Goal: Information Seeking & Learning: Learn about a topic

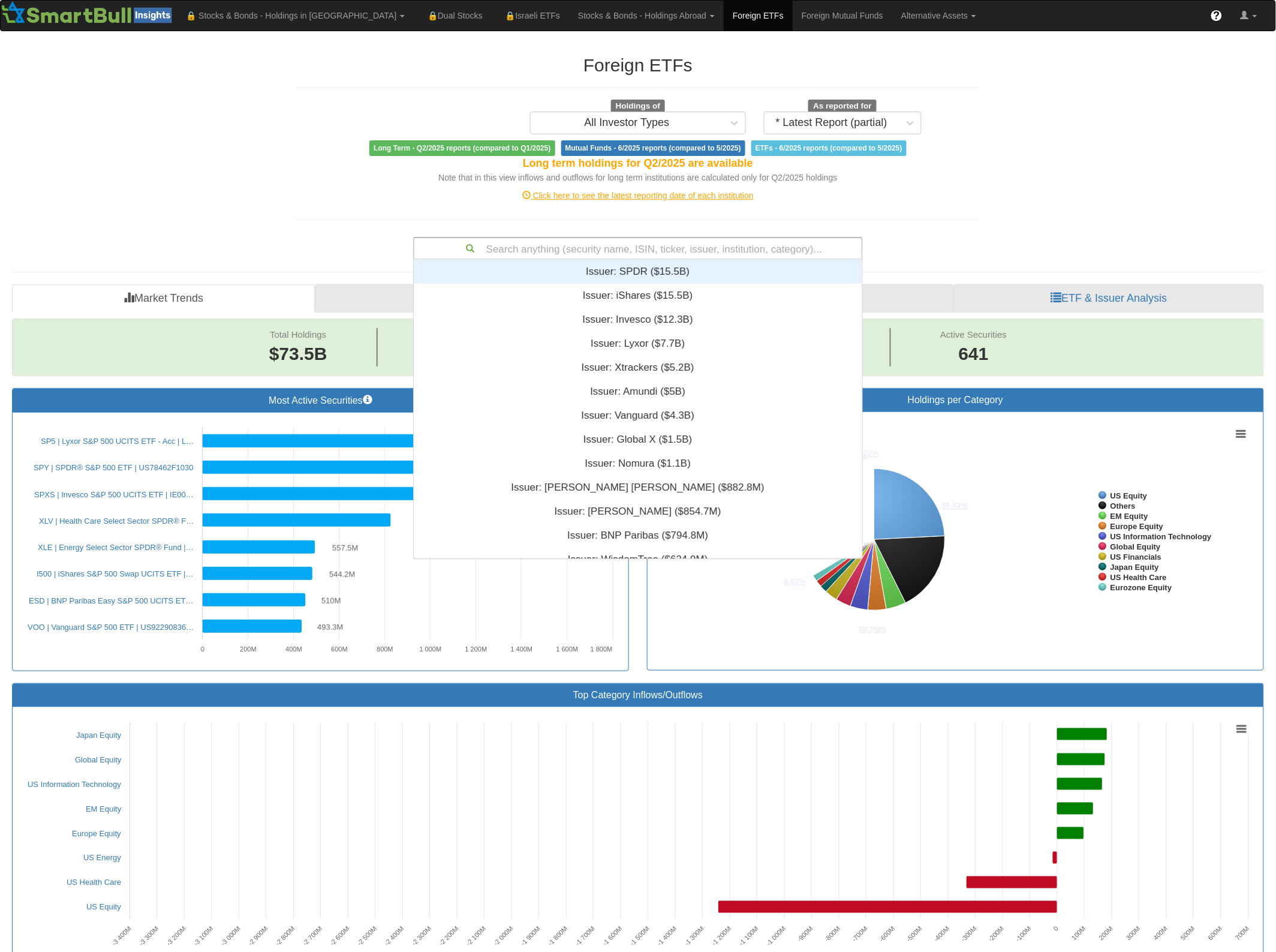
click at [586, 247] on div "Search anything (security name, ISIN, ticker, issuer, institution, category)..." at bounding box center [638, 248] width 447 height 21
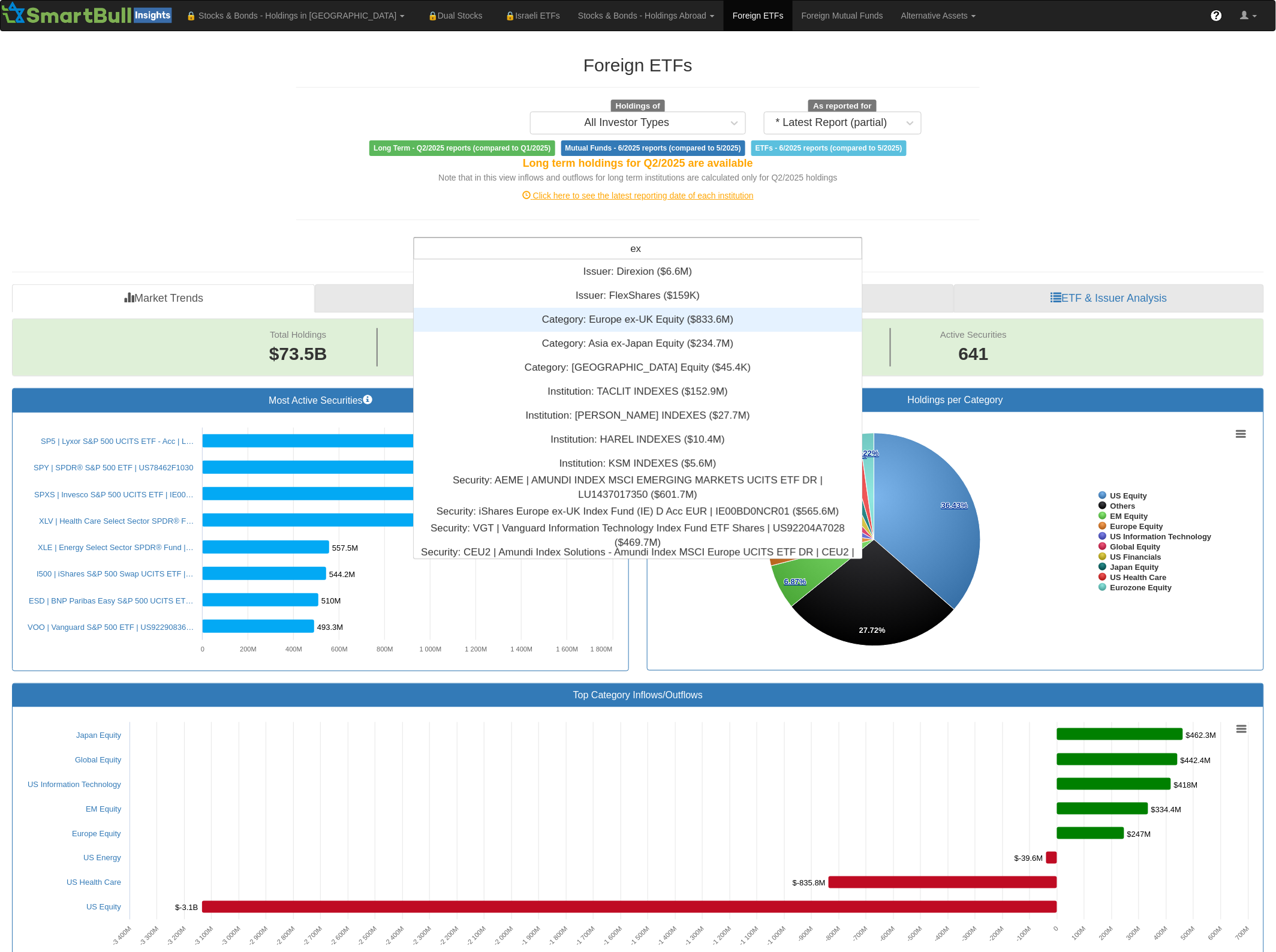
scroll to position [288, 437]
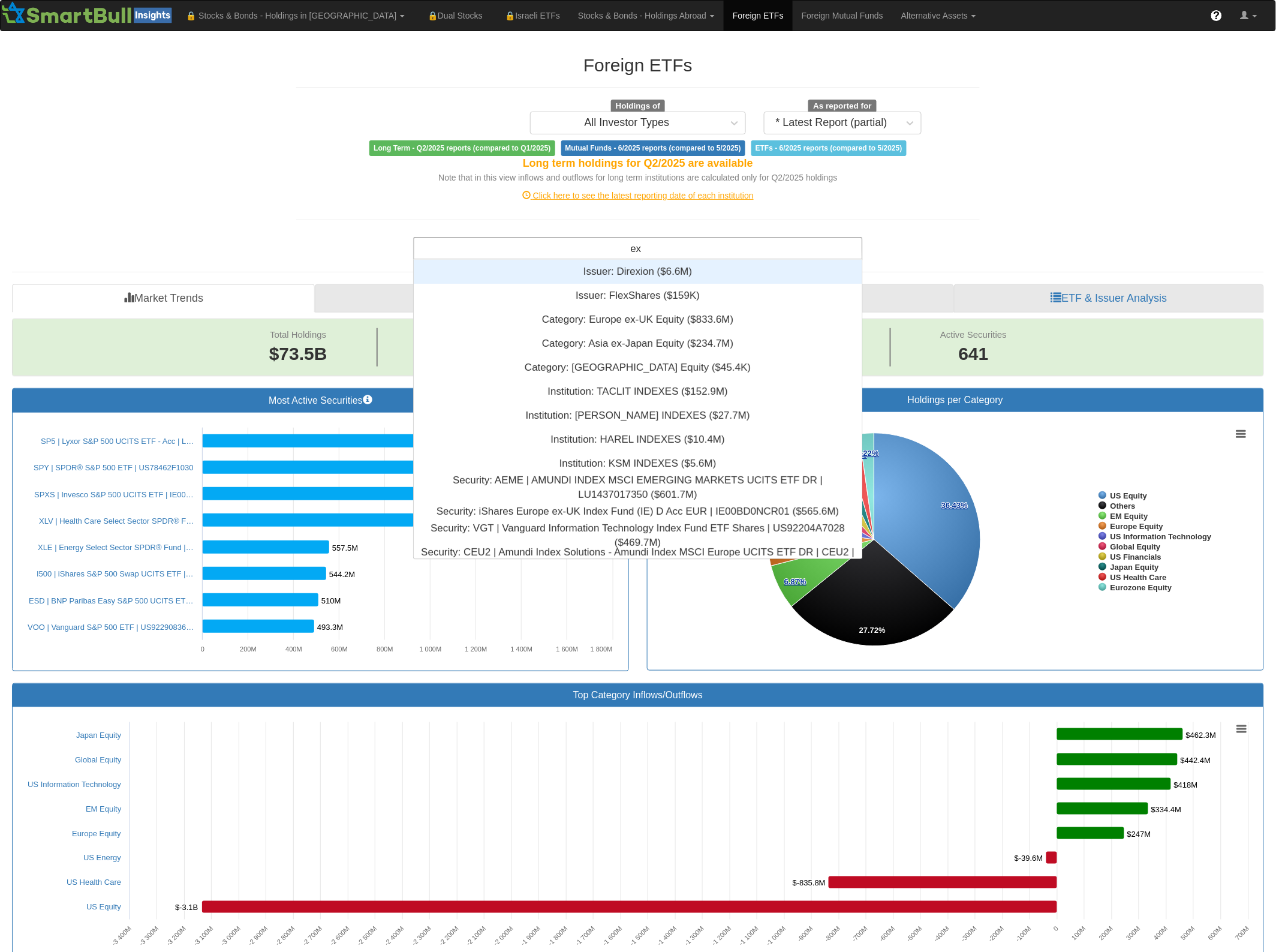
type input "e"
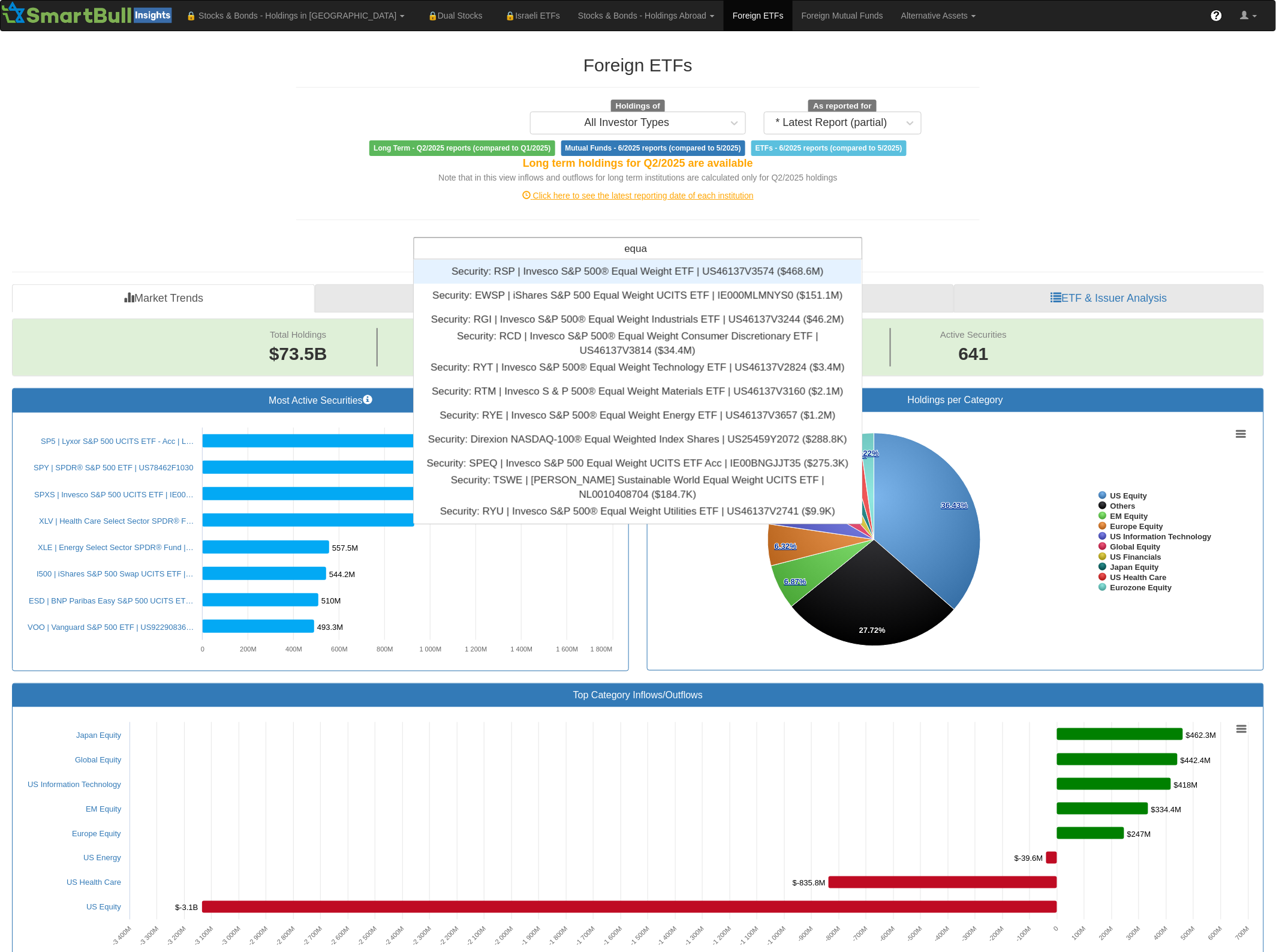
scroll to position [252, 437]
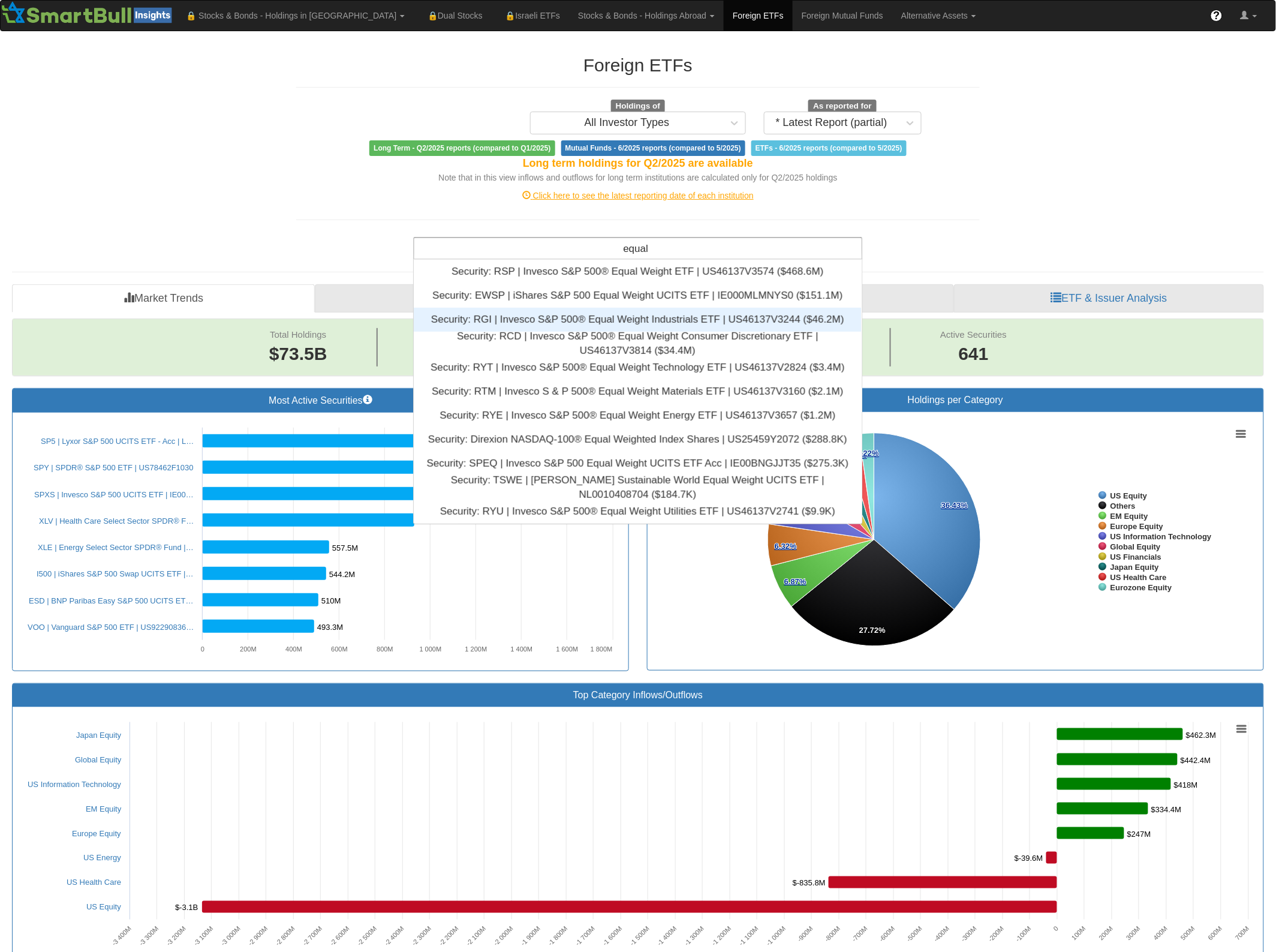
type input "equal"
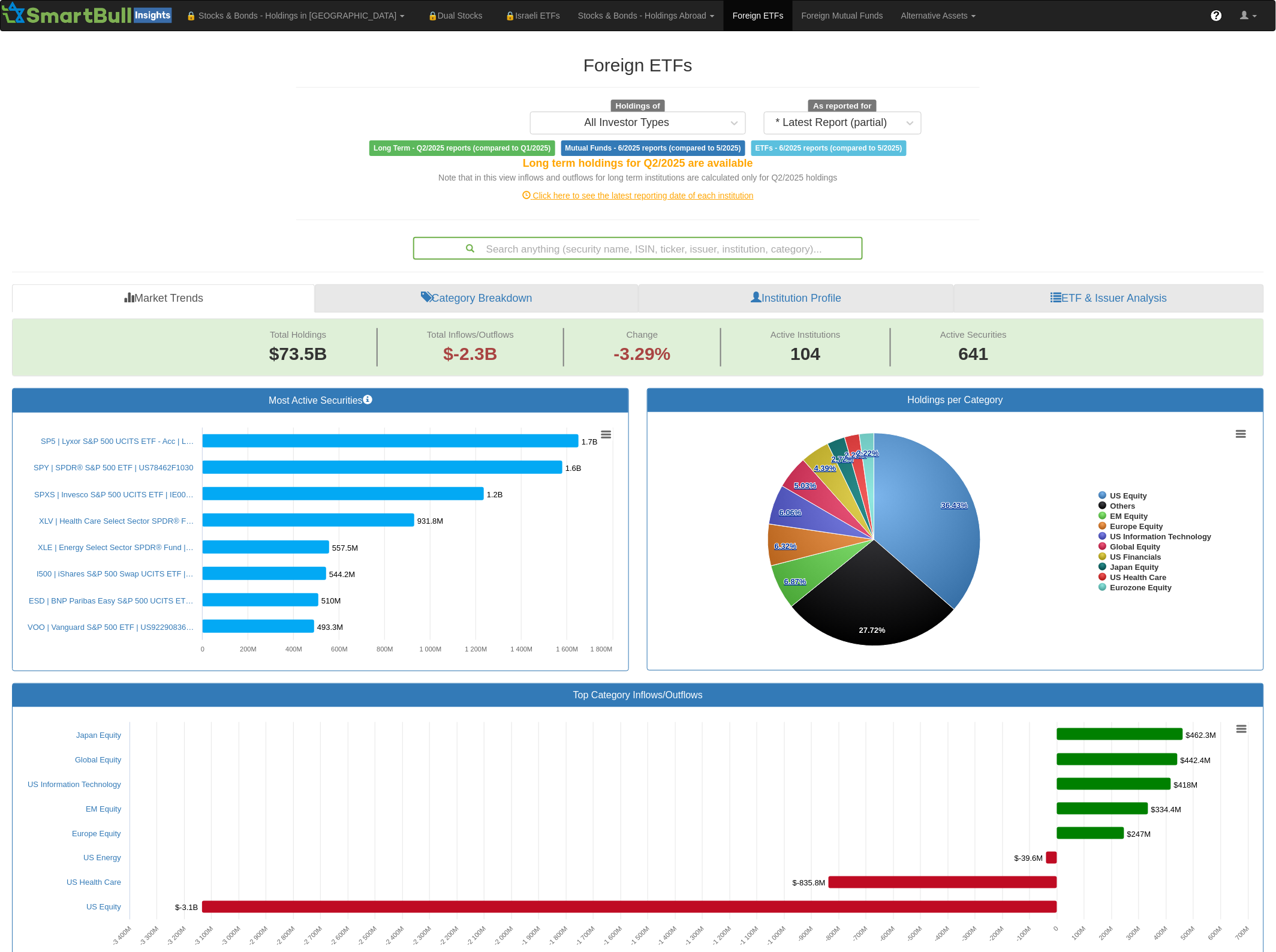
click at [744, 256] on div "Search anything (security name, ISIN, ticker, issuer, institution, category)..." at bounding box center [638, 248] width 447 height 21
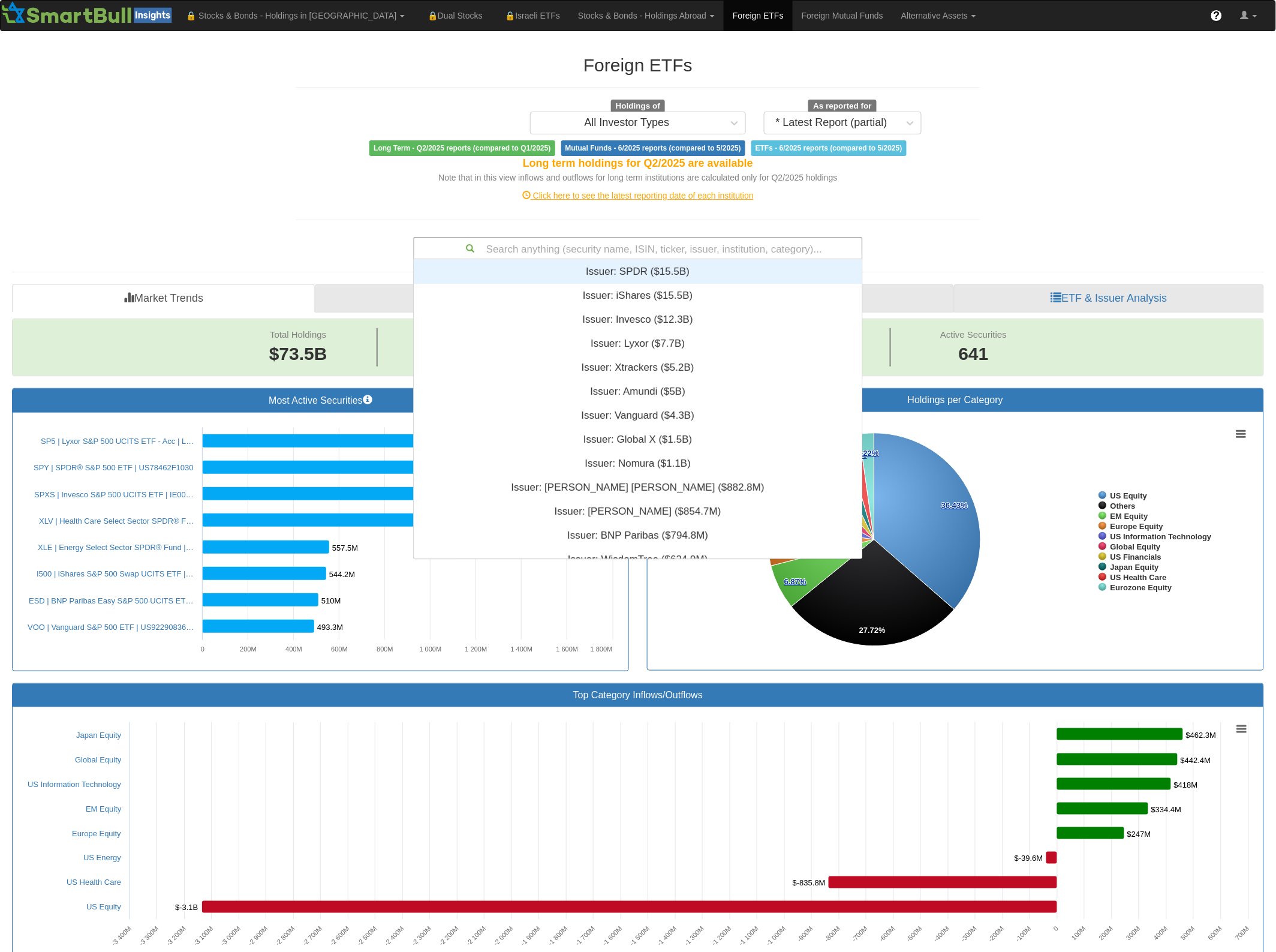
scroll to position [288, 437]
click at [744, 250] on div "Search anything (security name, ISIN, ticker, issuer, institution, category)..." at bounding box center [638, 248] width 447 height 21
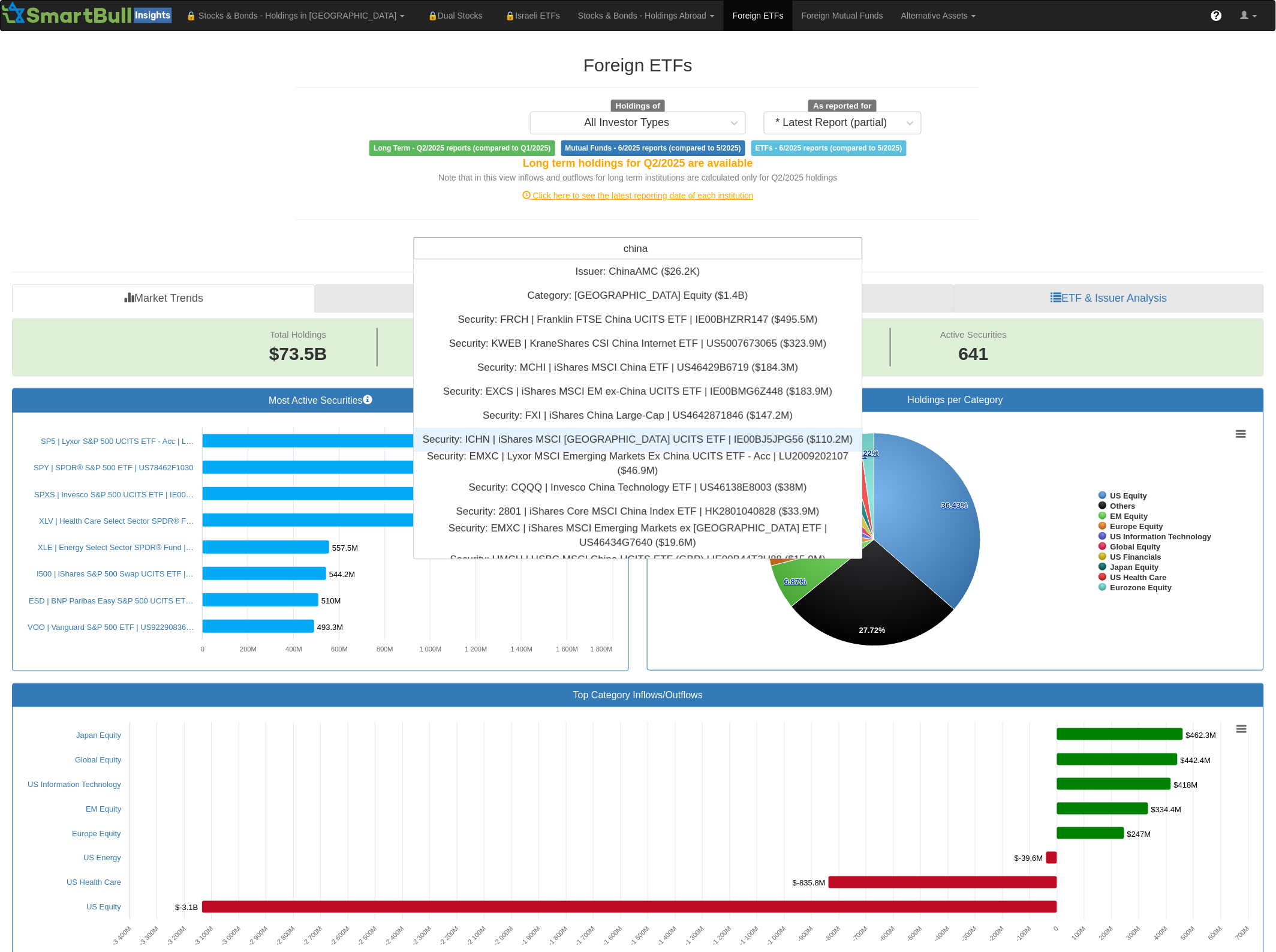
type input "china"
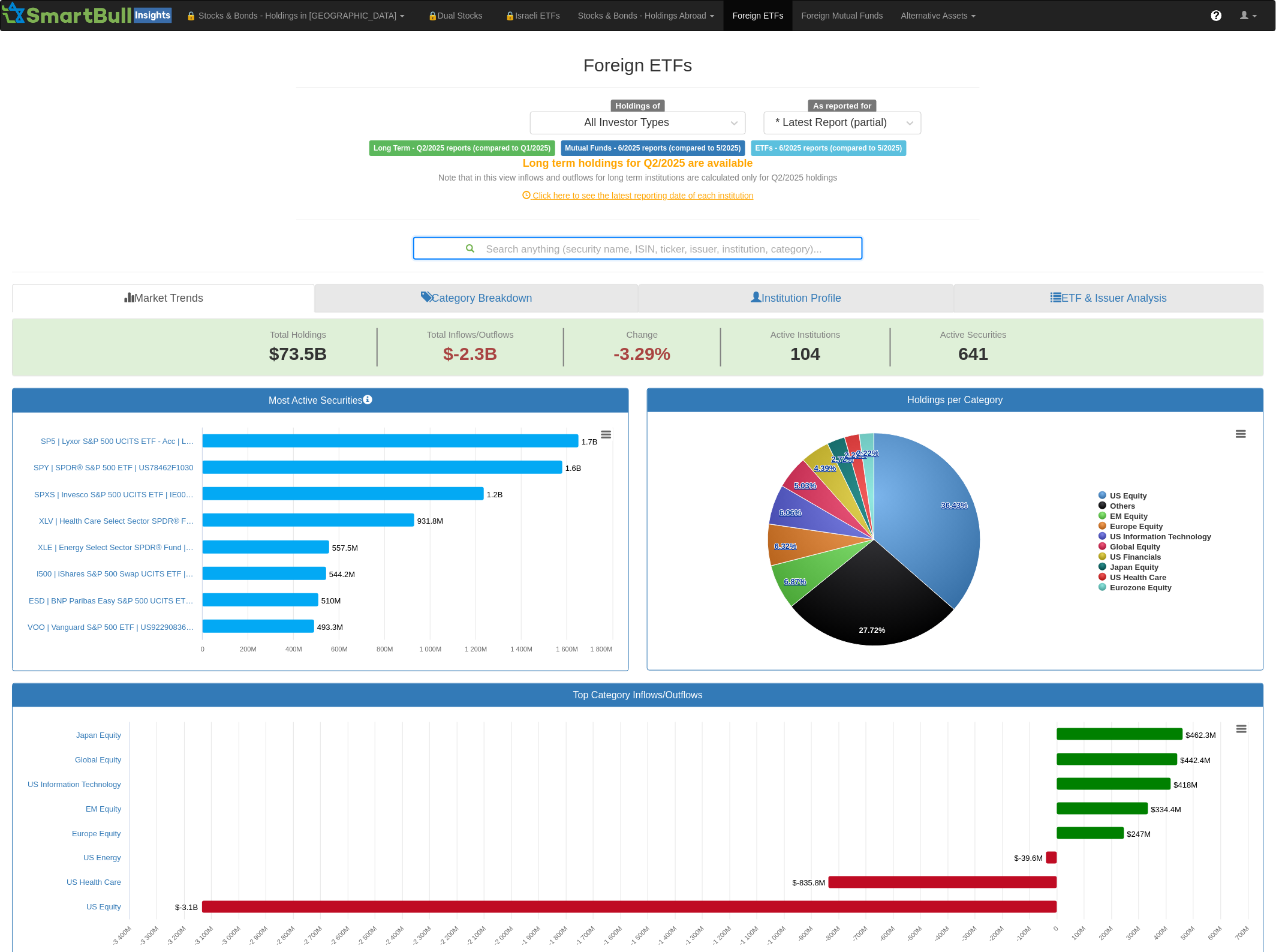
click at [532, 252] on div "Search anything (security name, ISIN, ticker, issuer, institution, category)..." at bounding box center [638, 248] width 447 height 21
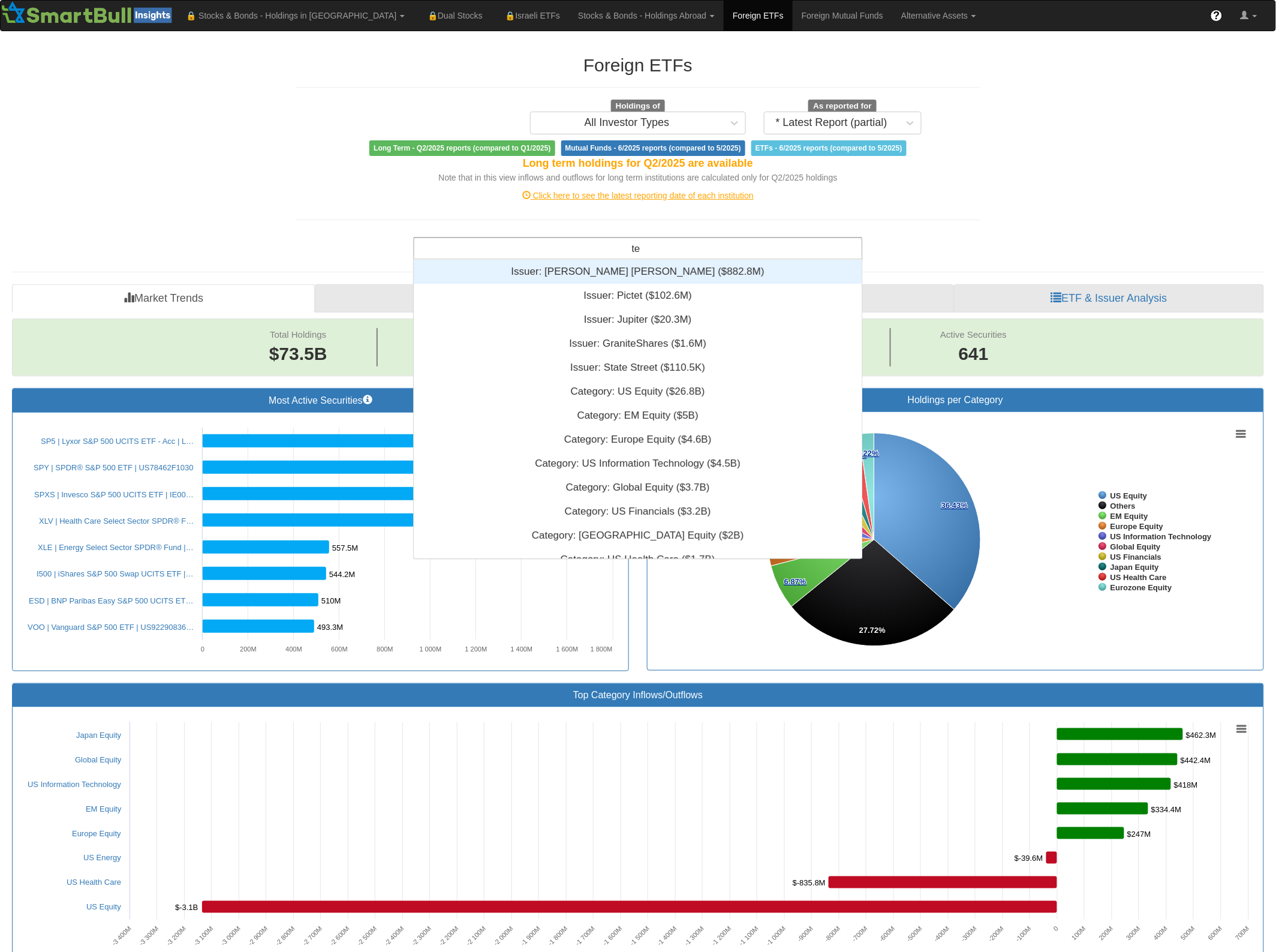
type input "t"
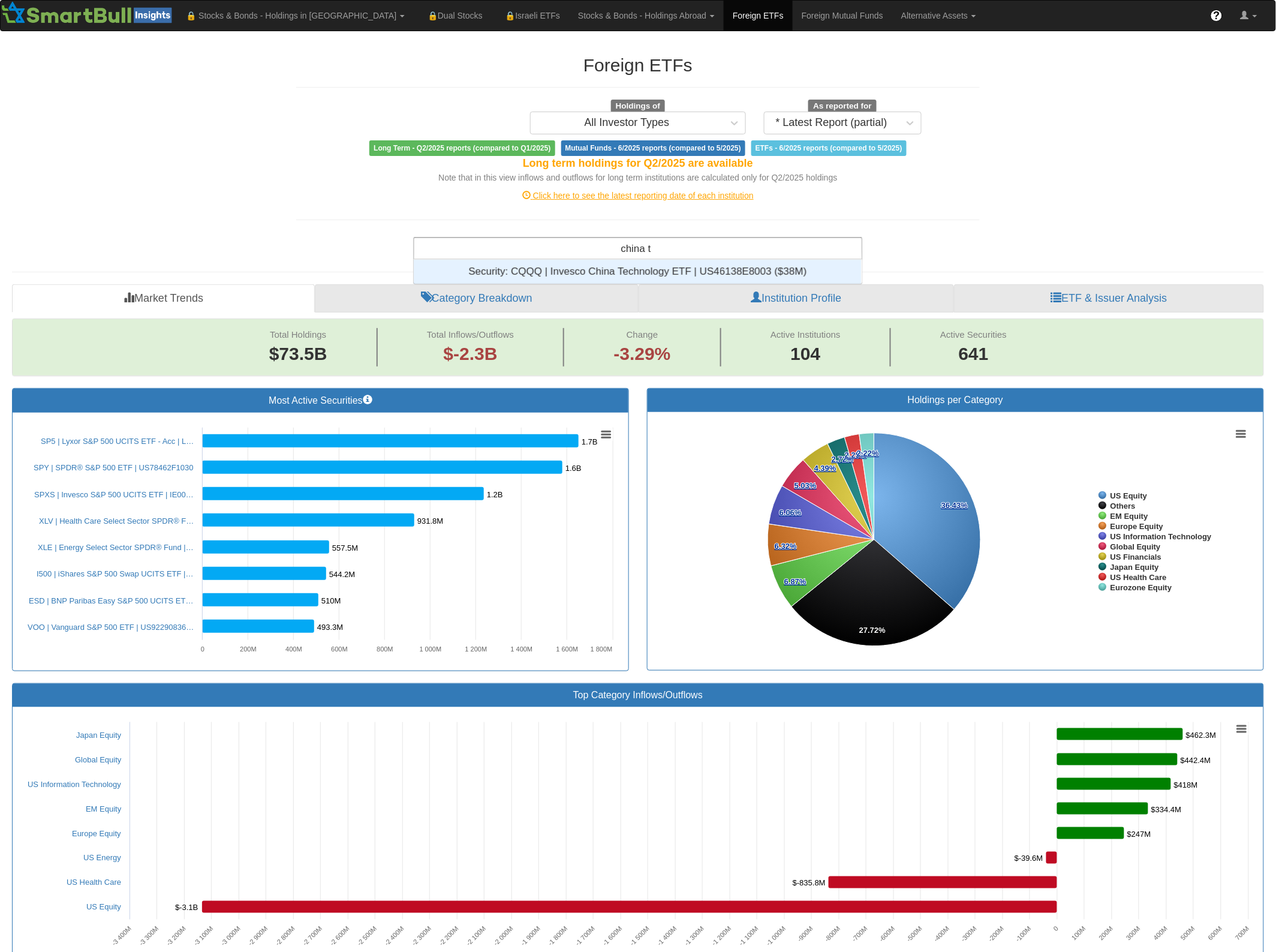
scroll to position [13, 437]
type input "china t"
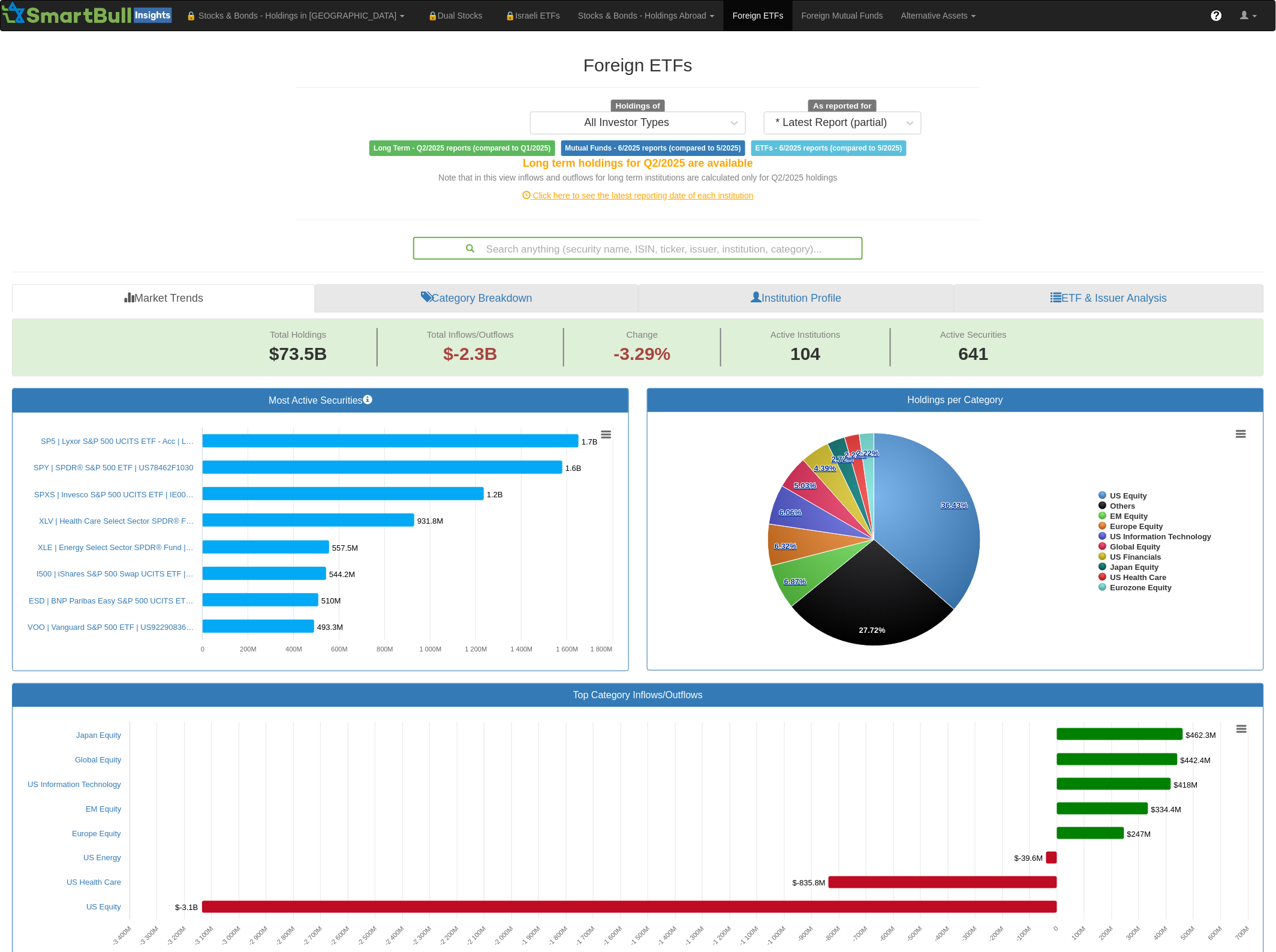
click at [873, 222] on div "Foreign ETFs Holdings of All Investor Types As reported for * Latest Report (pa…" at bounding box center [638, 152] width 702 height 217
click at [691, 249] on div "Search anything (security name, ISIN, ticker, issuer, institution, category)..." at bounding box center [638, 248] width 447 height 21
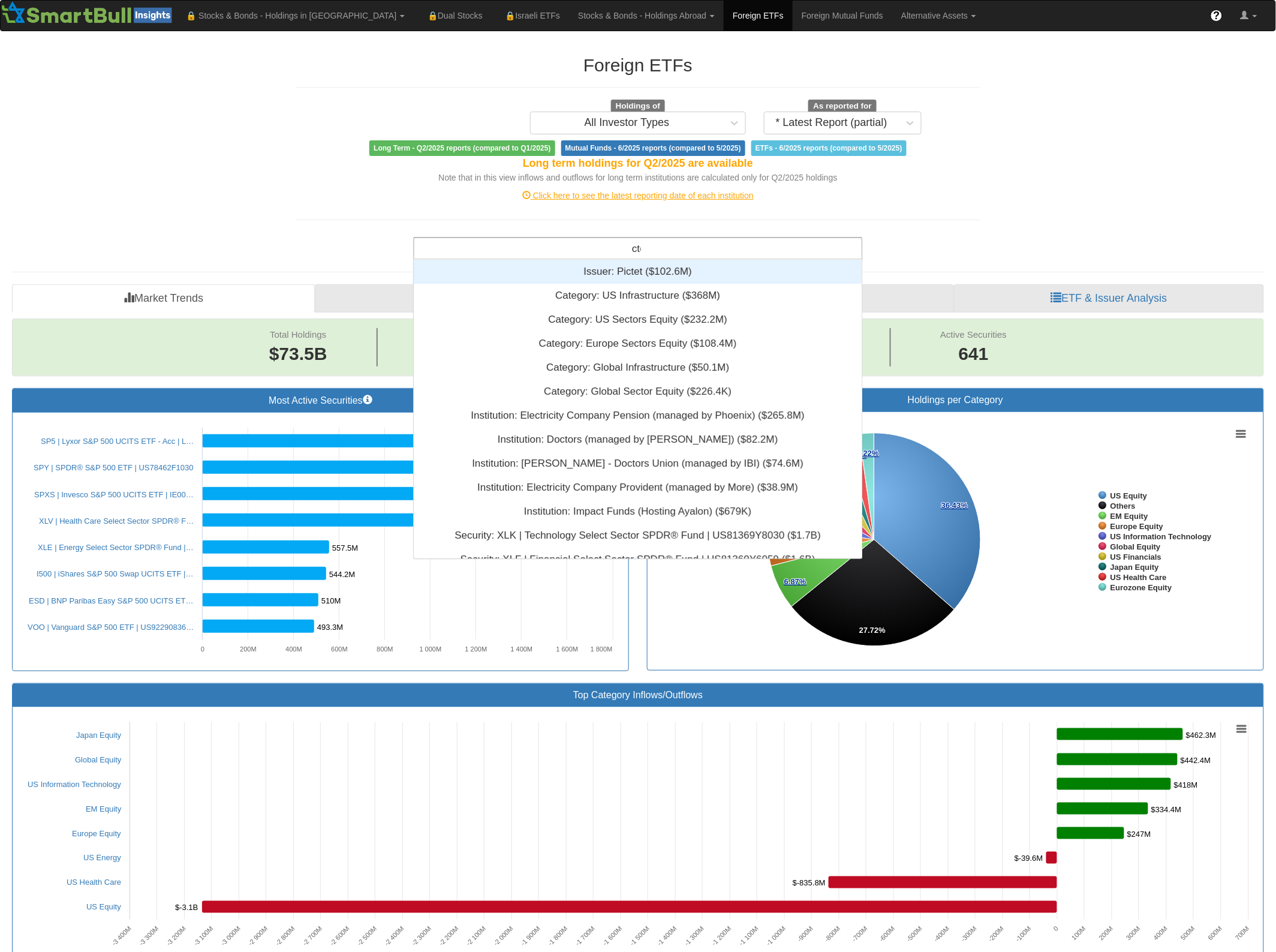
scroll to position [36, 437]
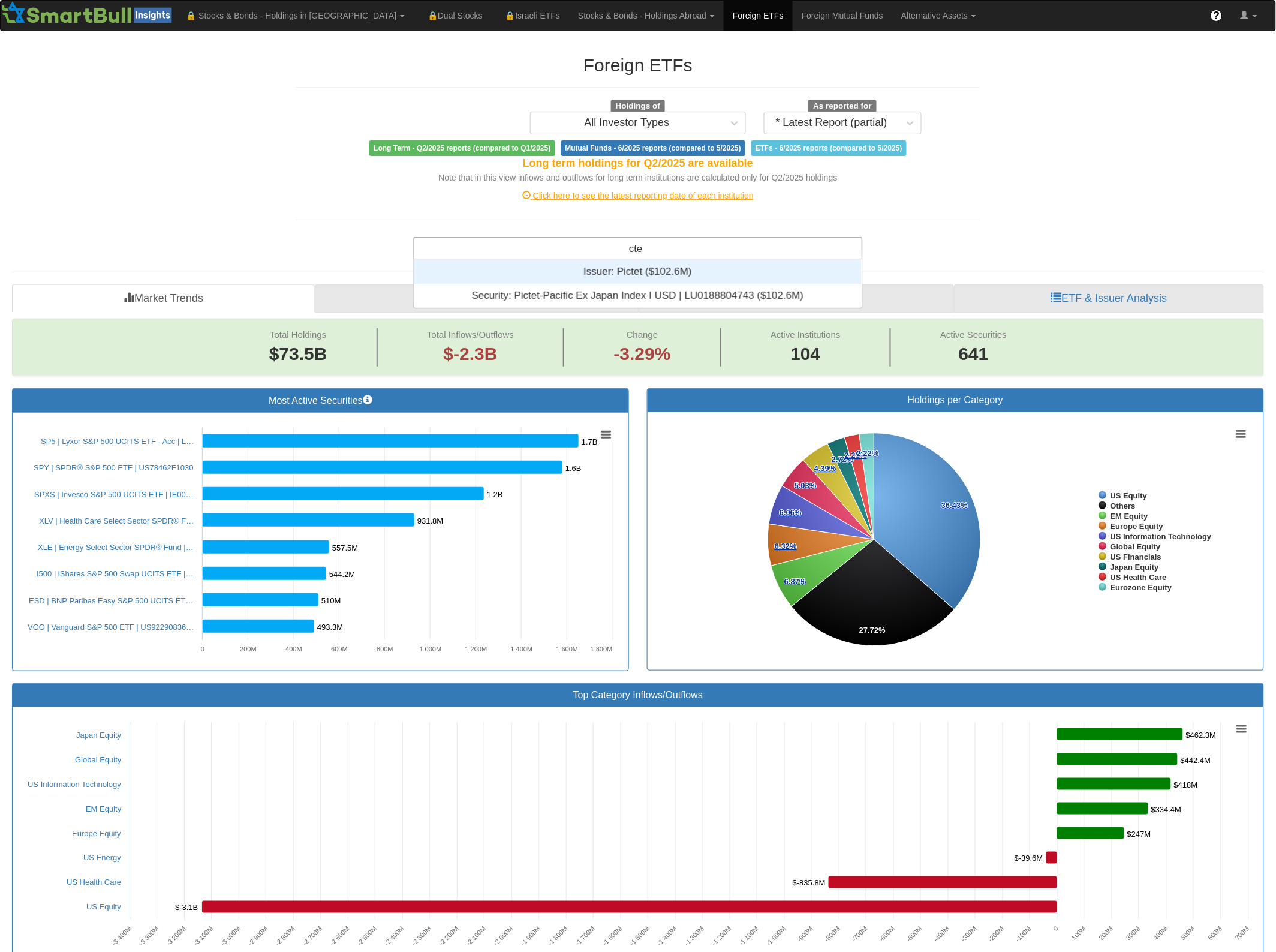
drag, startPoint x: 706, startPoint y: 258, endPoint x: 625, endPoint y: 256, distance: 81.0
click at [625, 257] on div "cte cte" at bounding box center [638, 248] width 447 height 21
click at [634, 248] on input "cte" at bounding box center [636, 250] width 15 height 24
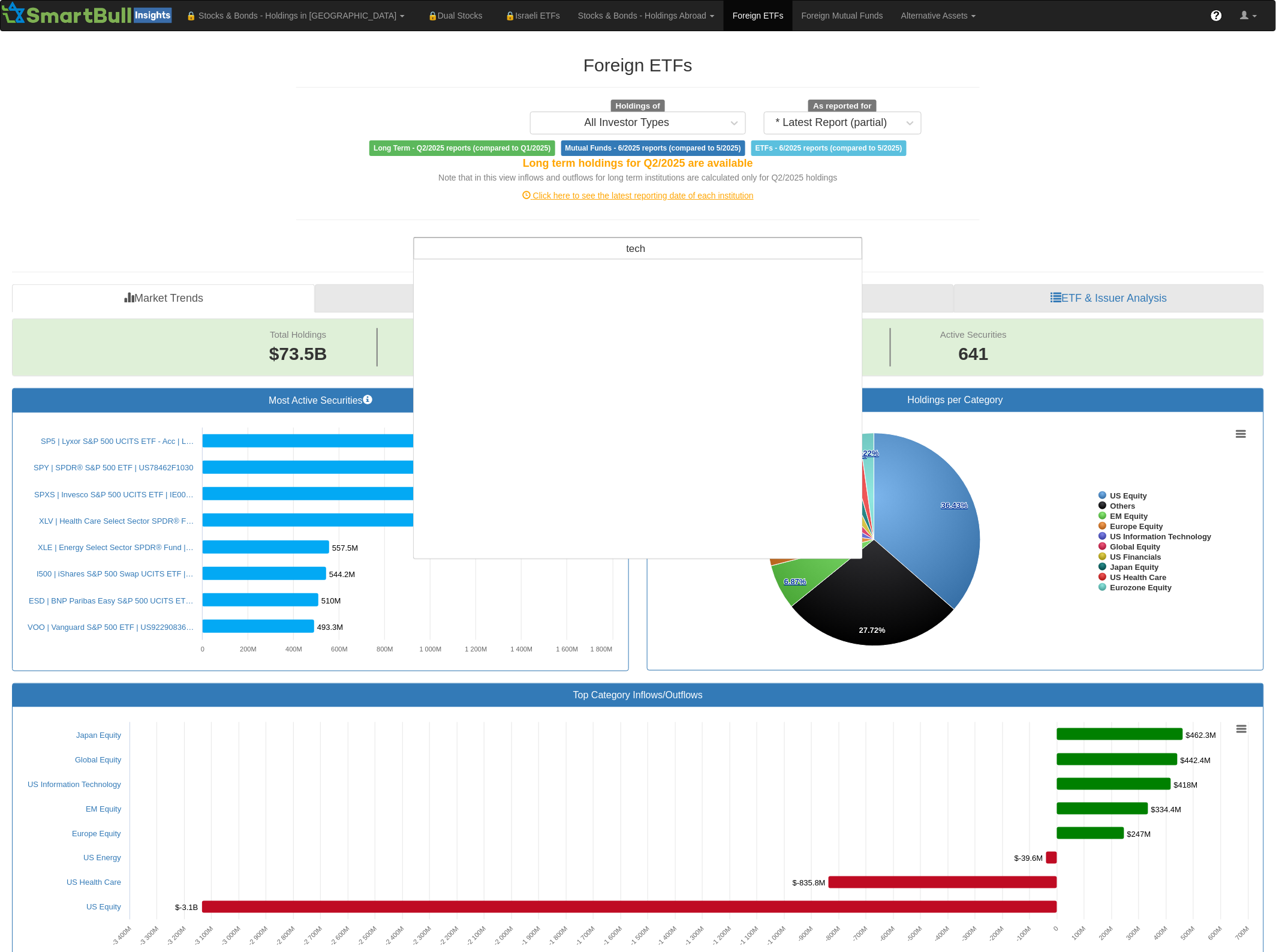
scroll to position [0, 0]
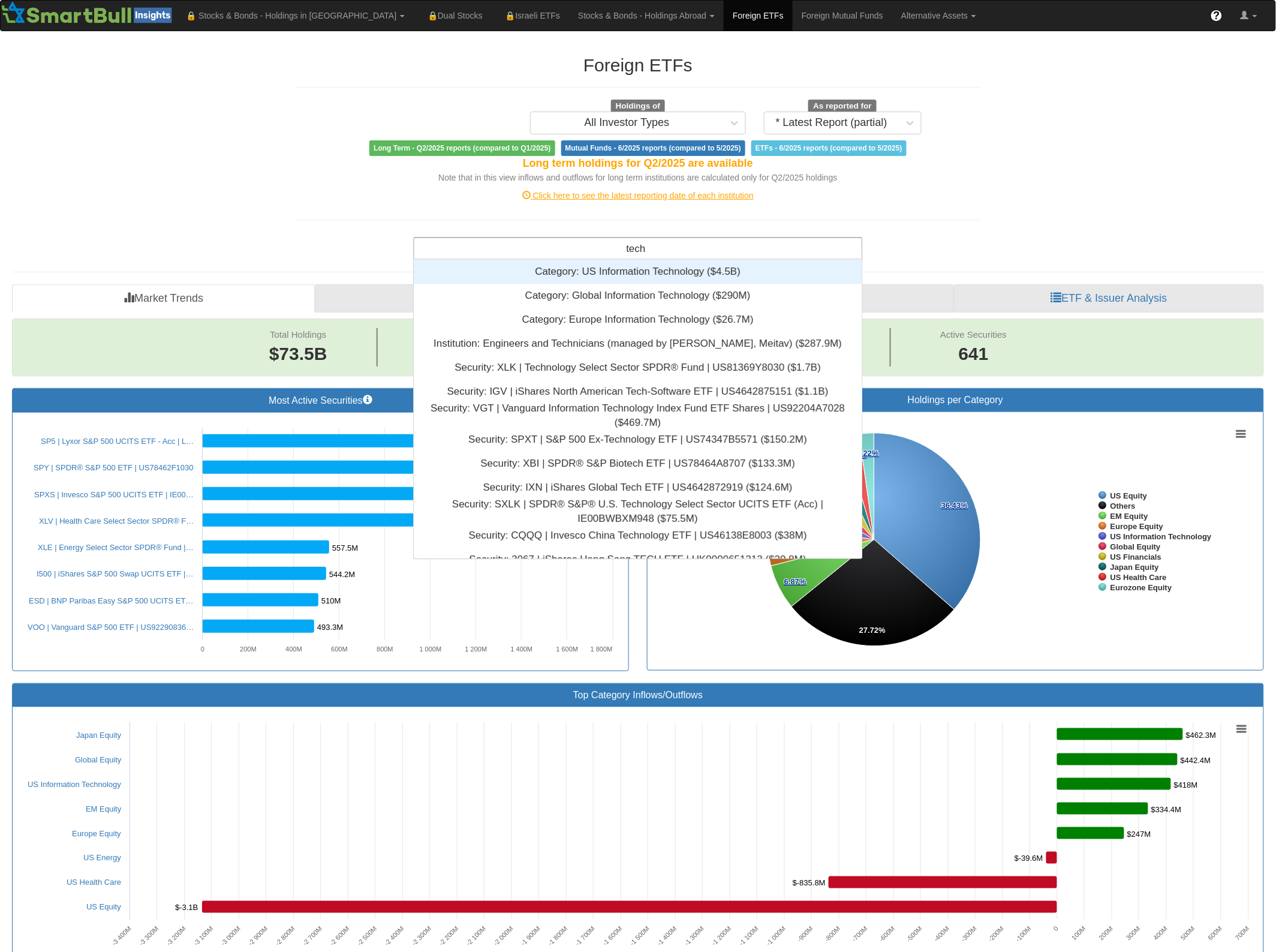
drag, startPoint x: 657, startPoint y: 249, endPoint x: 595, endPoint y: 247, distance: 62.0
click at [595, 247] on div "tech tech" at bounding box center [638, 248] width 447 height 21
click at [631, 244] on input "tech" at bounding box center [637, 250] width 21 height 24
click at [636, 244] on input "tech" at bounding box center [637, 250] width 21 height 24
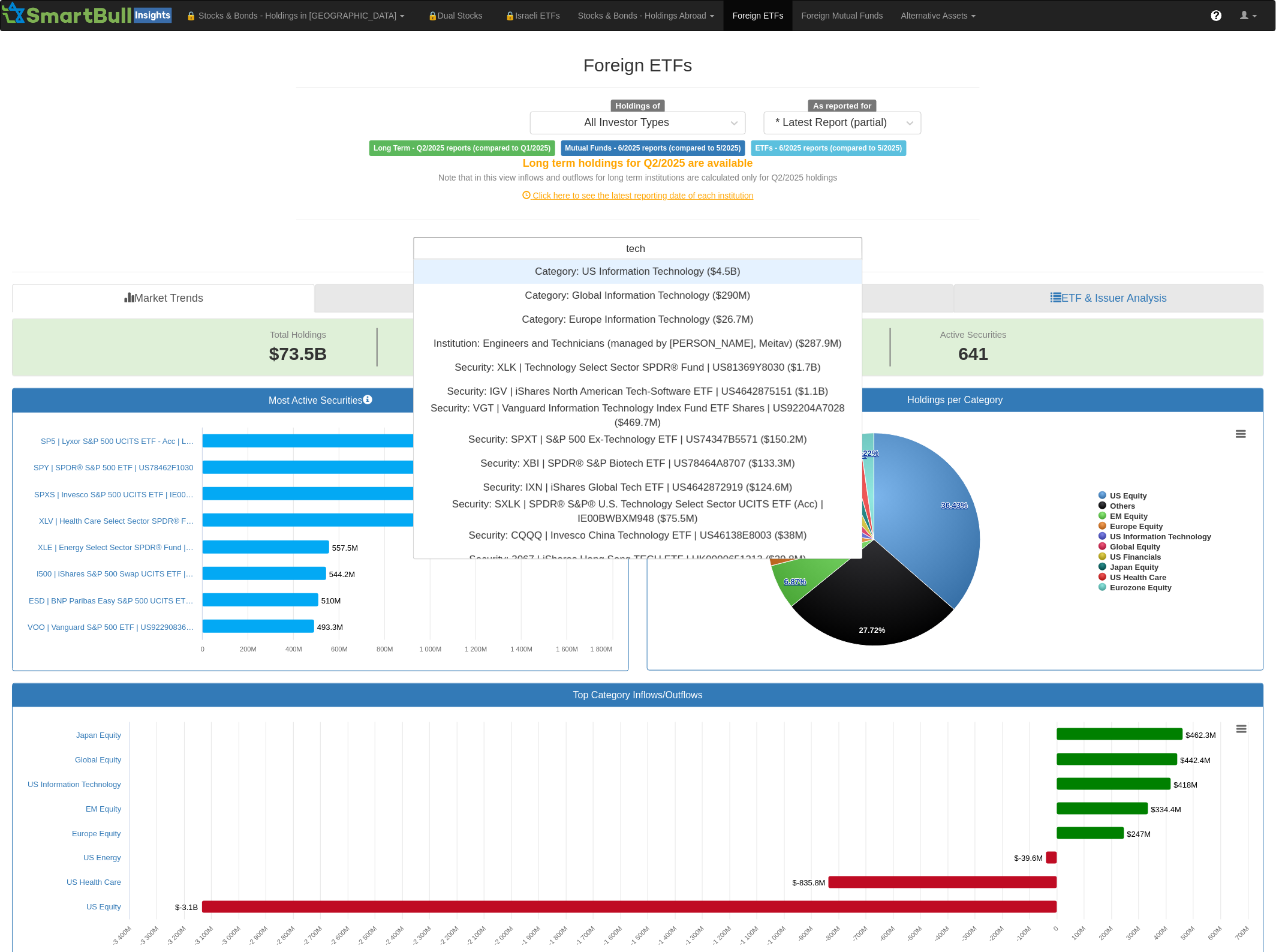
click at [636, 244] on input "tech" at bounding box center [637, 250] width 21 height 24
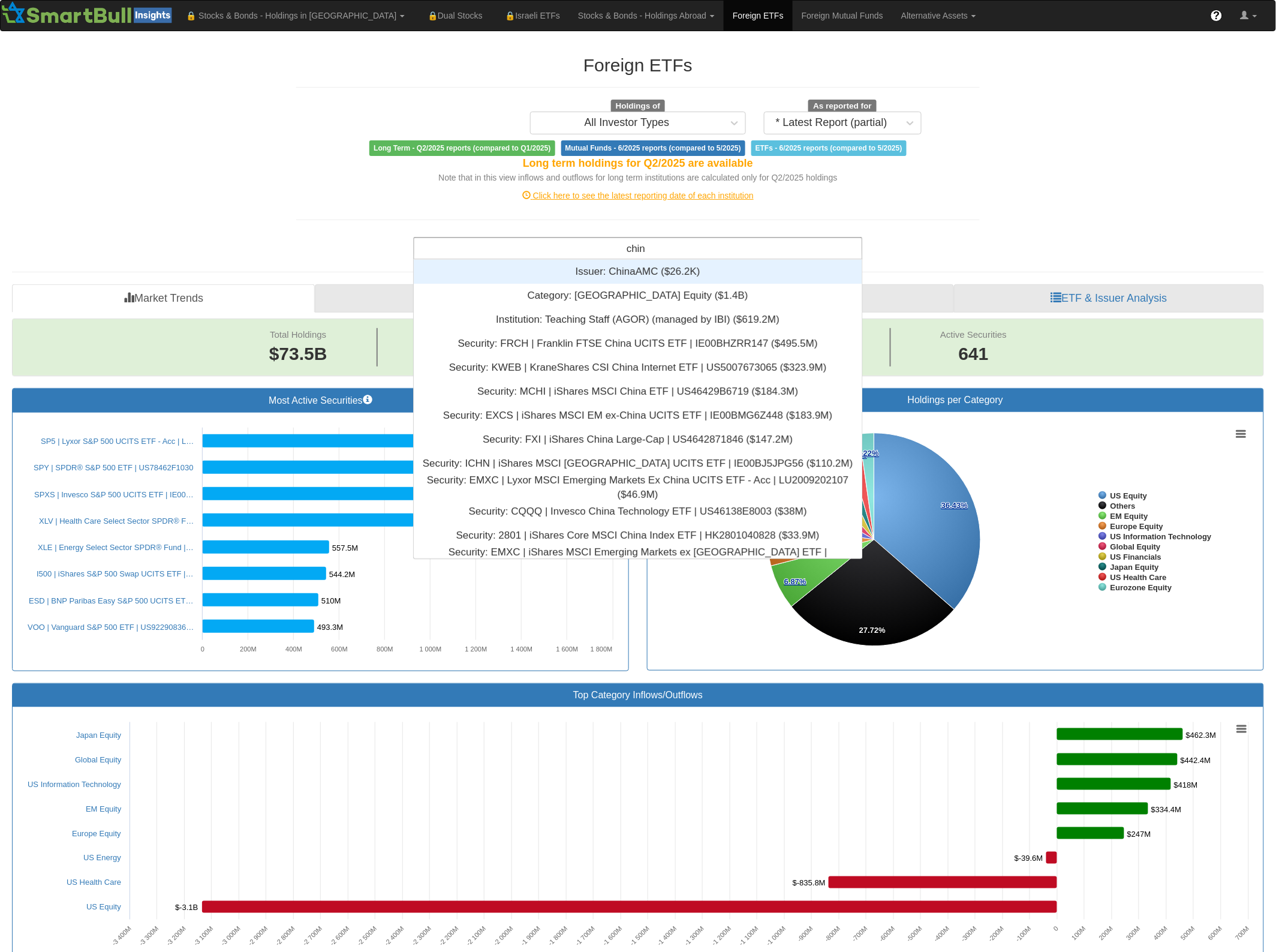
type input "china"
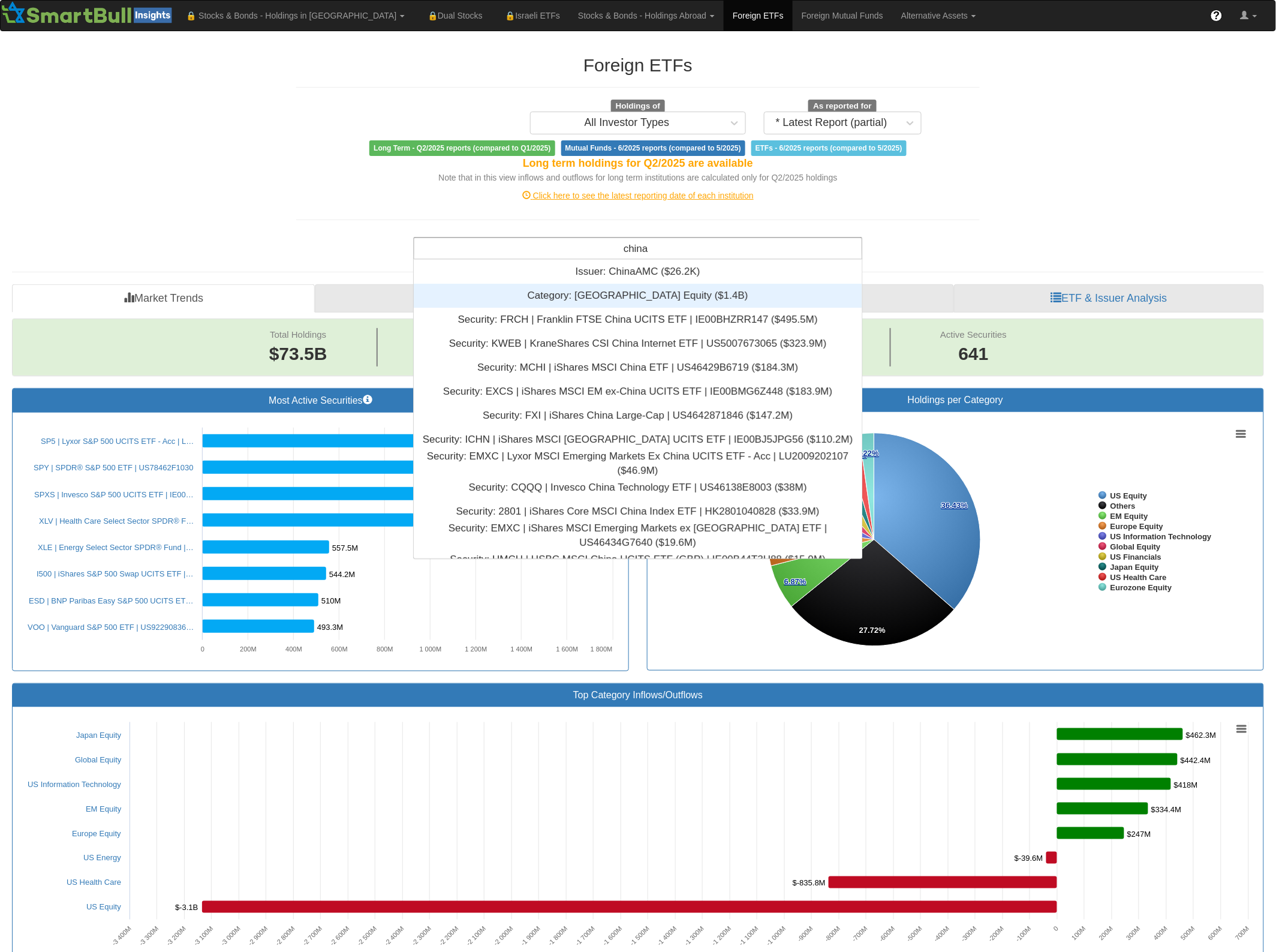
click at [666, 292] on div "Category: ‎[GEOGRAPHIC_DATA] Equity ‎($1.4B)‏" at bounding box center [638, 296] width 448 height 24
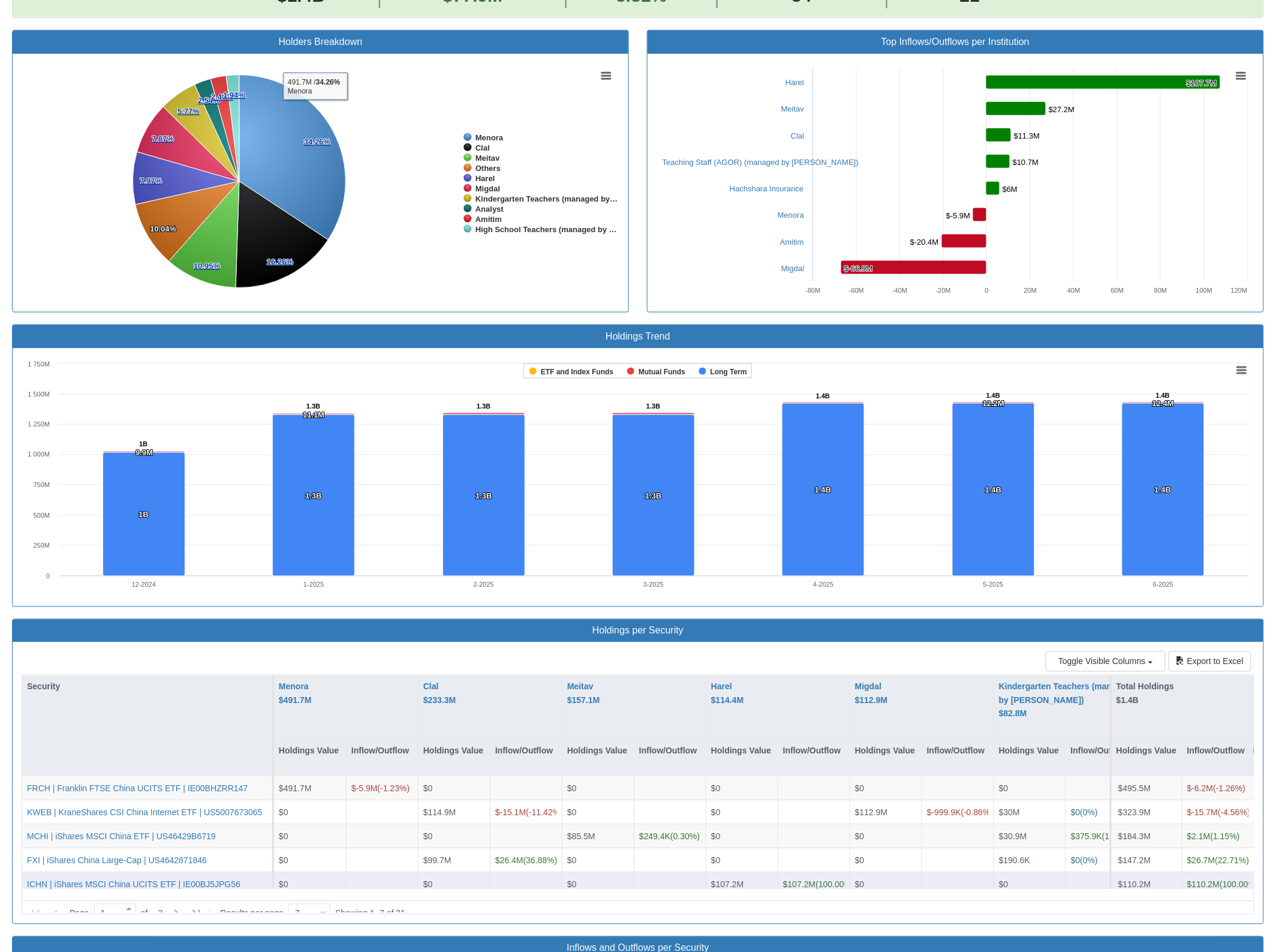
scroll to position [750, 0]
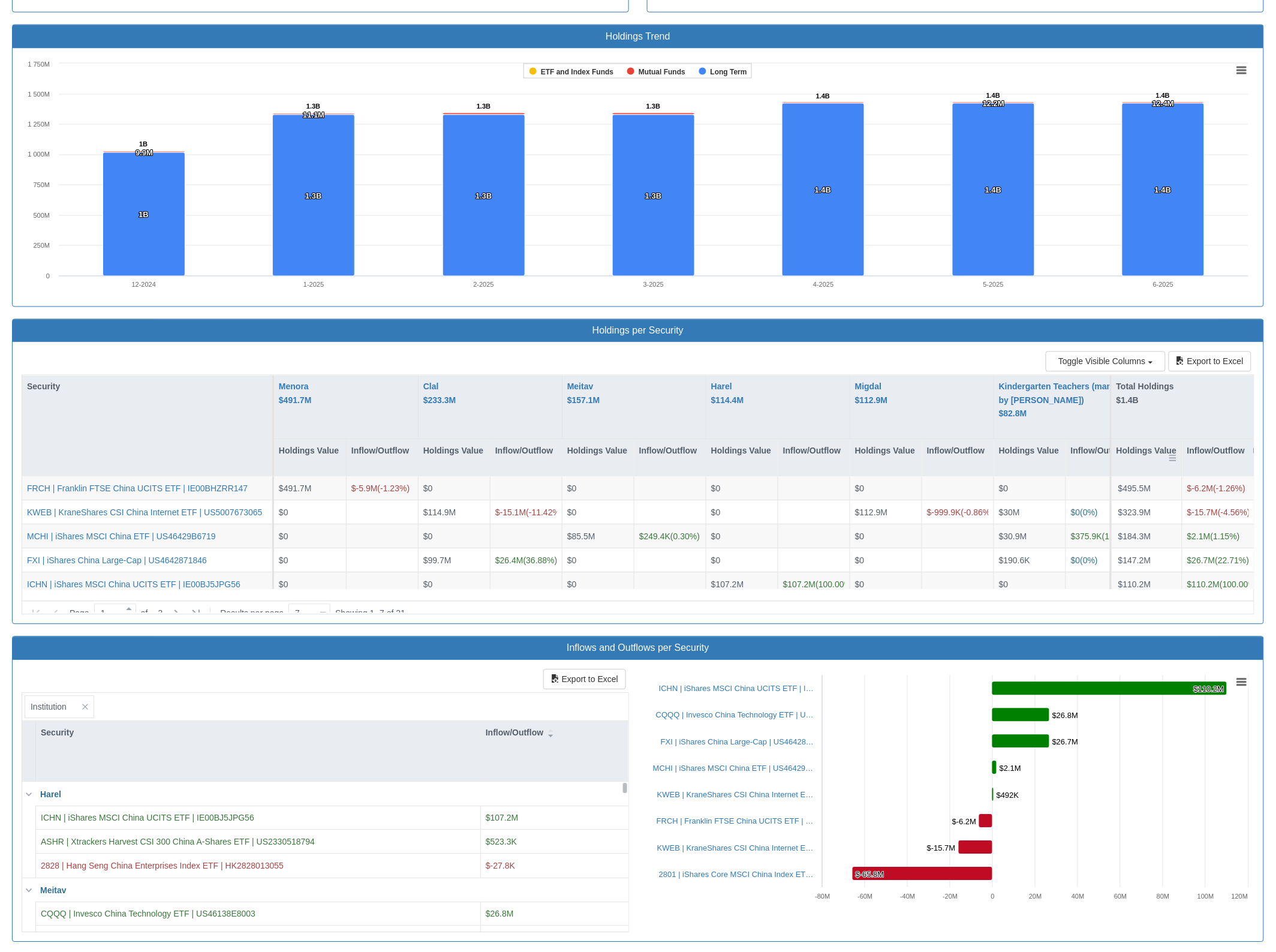
click at [1159, 457] on div "Holdings Value" at bounding box center [1146, 457] width 70 height 36
click at [1141, 456] on div "Holdings Value" at bounding box center [1146, 457] width 70 height 36
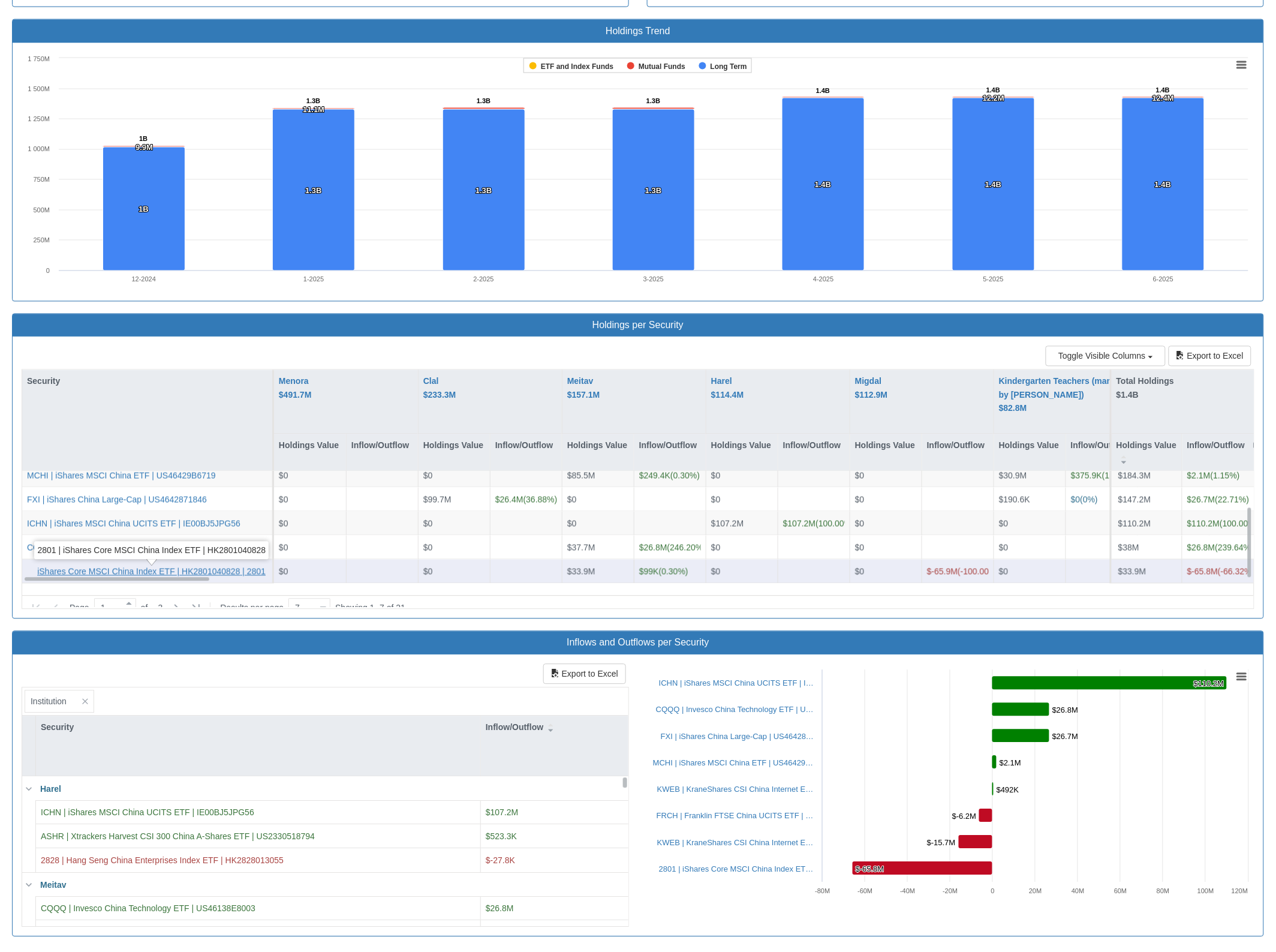
scroll to position [0, 0]
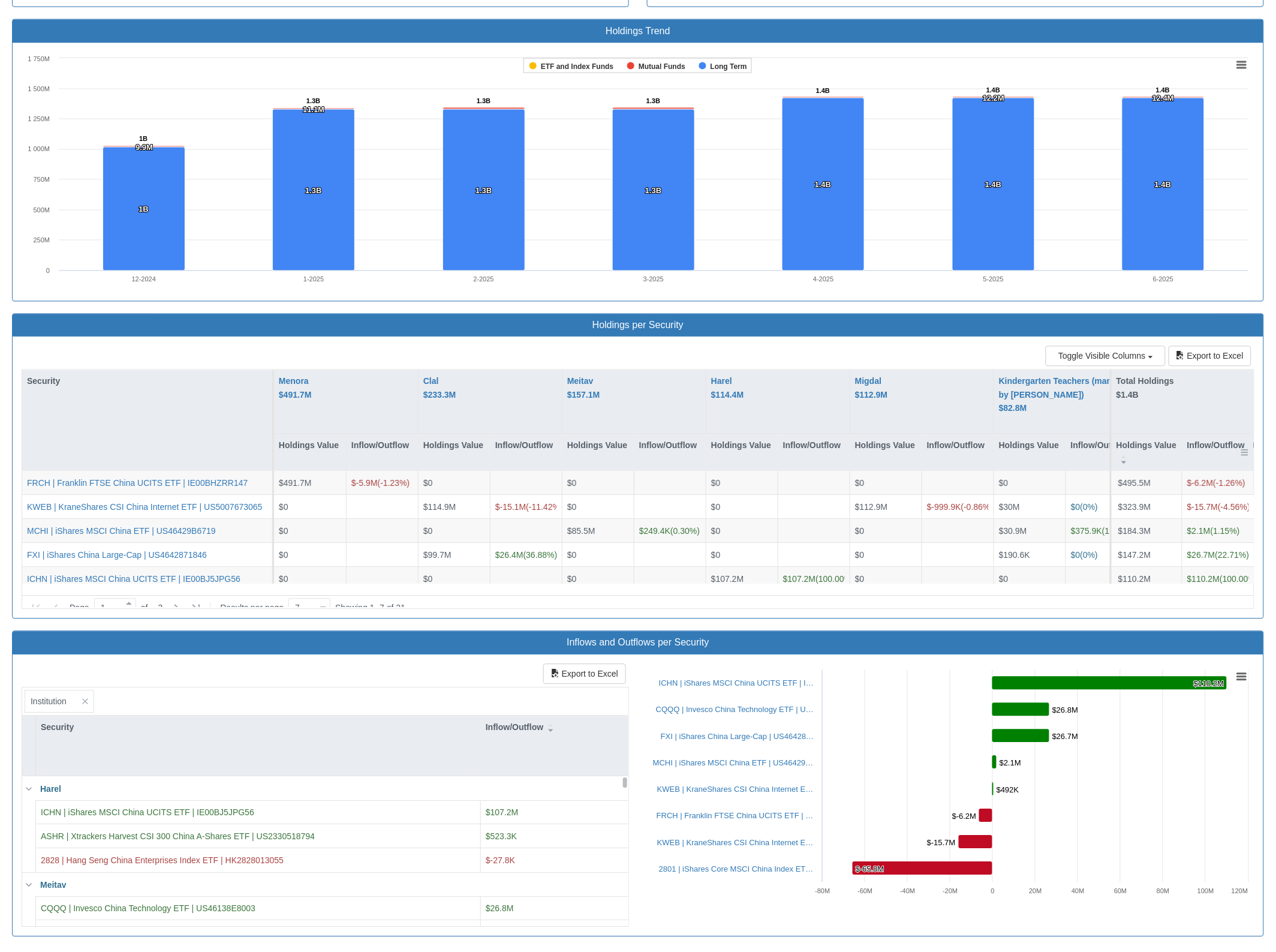
click at [1208, 441] on div "Inflow/Outflow" at bounding box center [1218, 452] width 71 height 36
click at [1210, 450] on div "Inflow/Outflow" at bounding box center [1218, 452] width 71 height 36
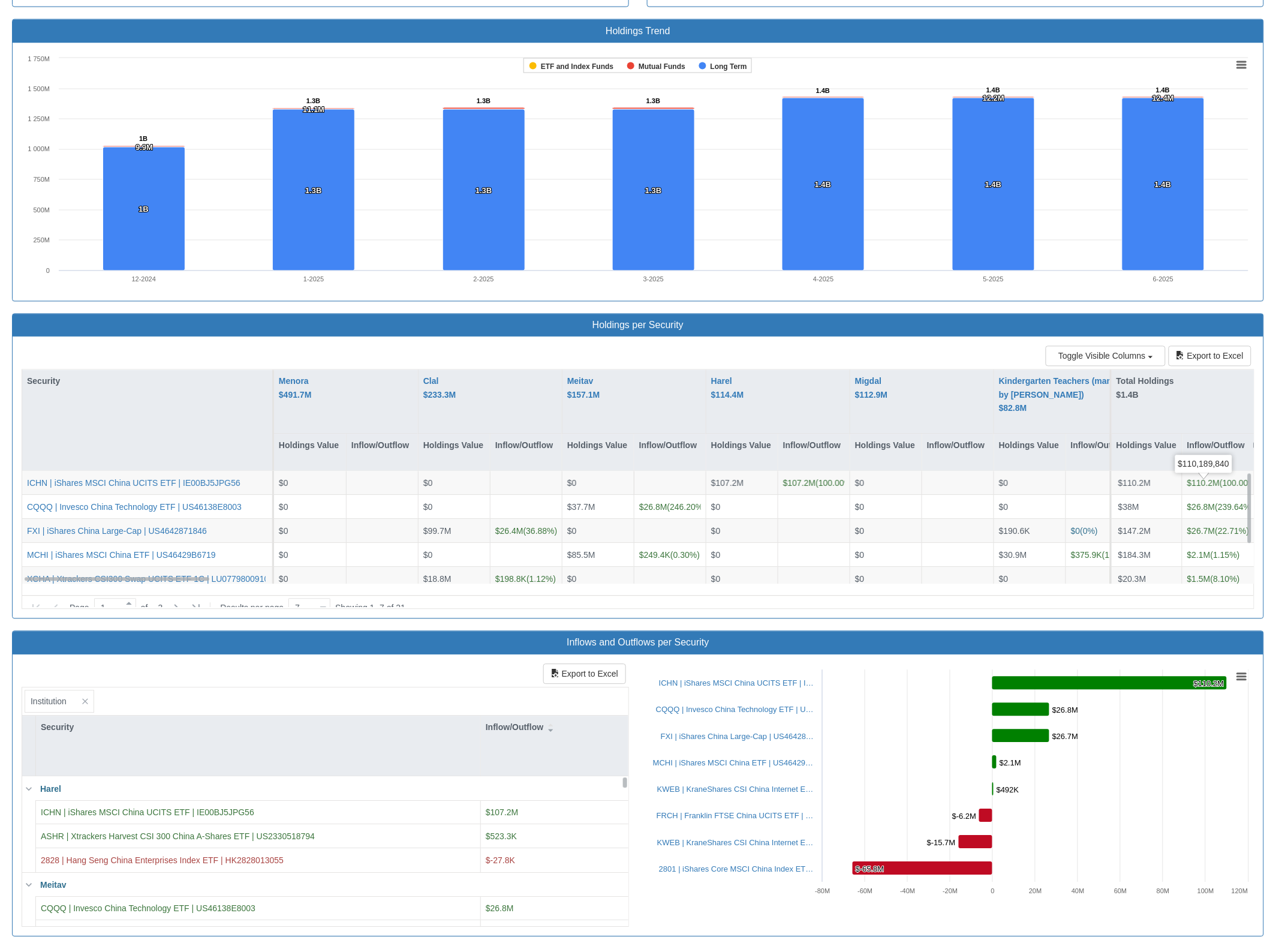
scroll to position [534, 0]
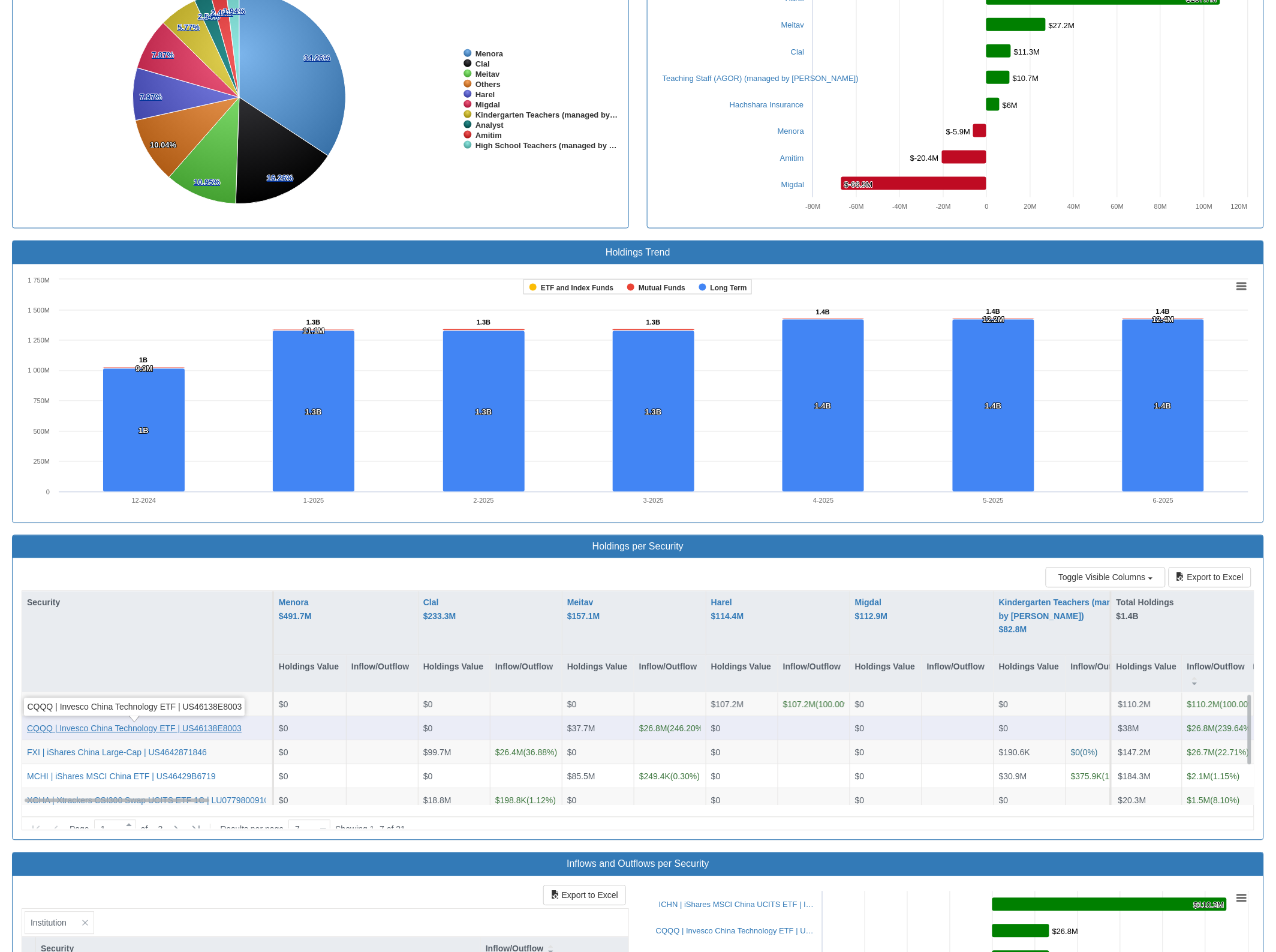
click at [204, 733] on div "CQQQ | Invesco China Technology ETF | US46138E8003" at bounding box center [134, 728] width 214 height 12
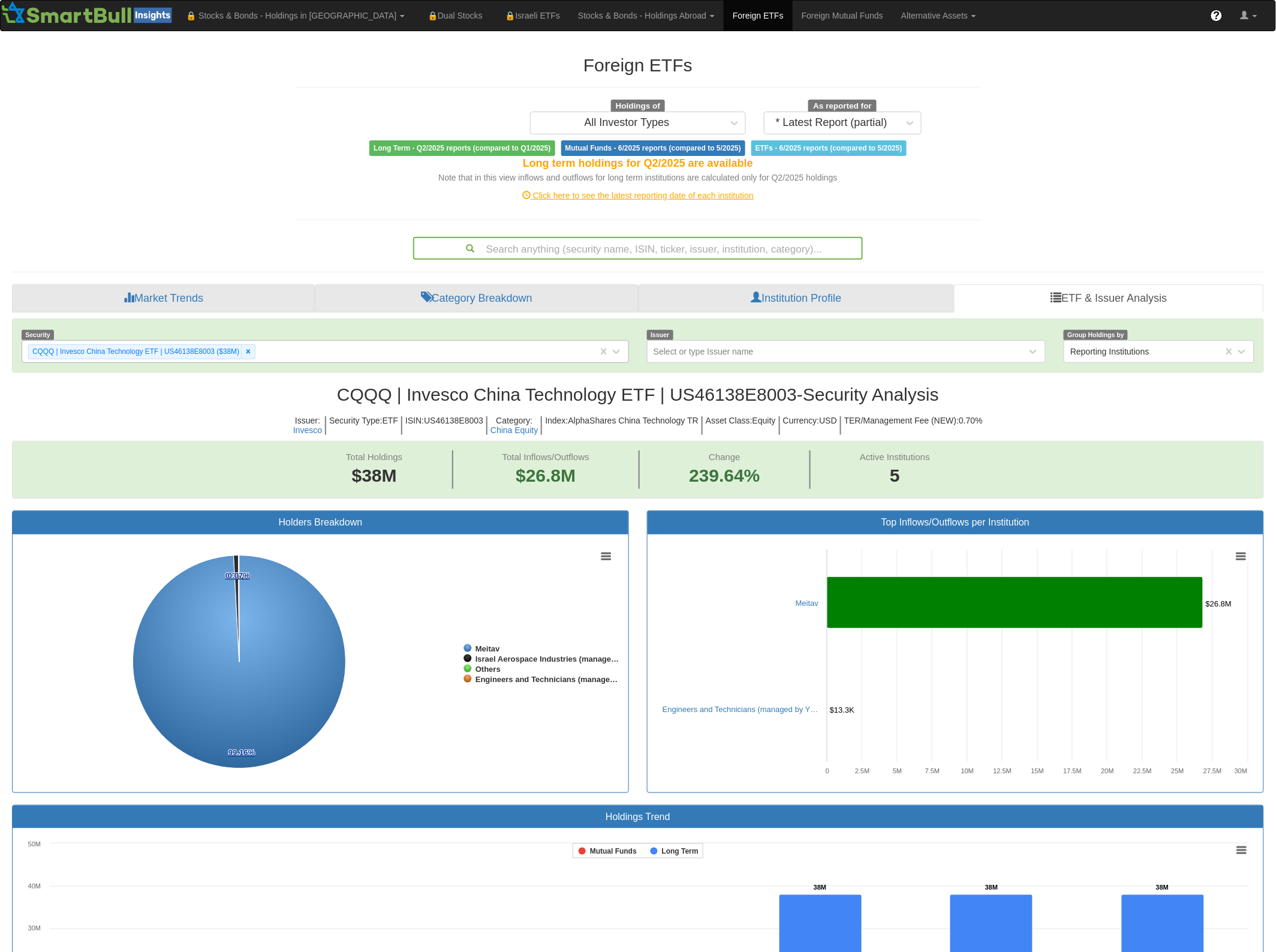
click at [248, 359] on div "CQQQ | Invesco China Technology ETF | US46138E8003 ($38M)" at bounding box center [142, 351] width 227 height 15
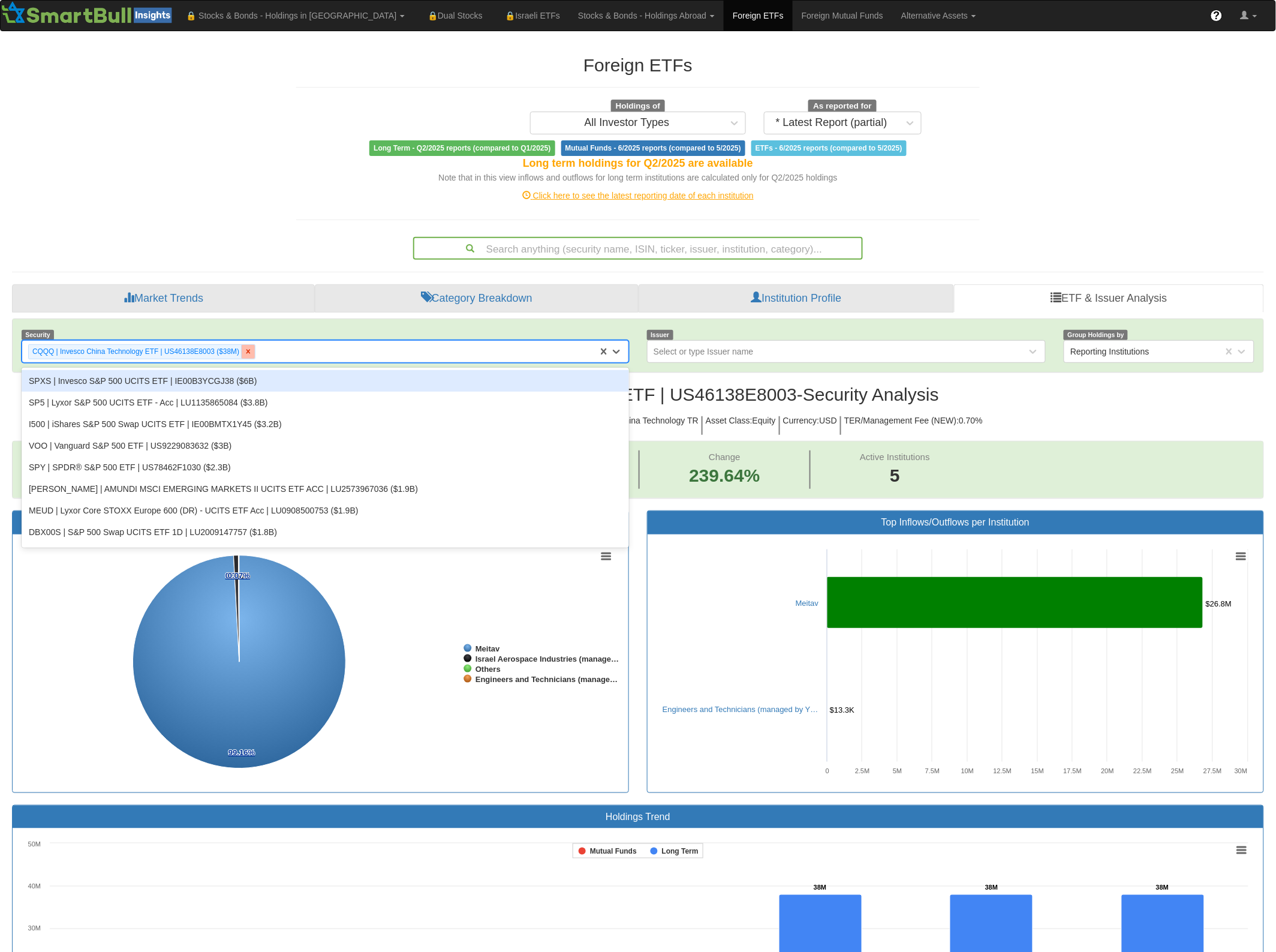
click at [247, 352] on icon at bounding box center [249, 351] width 9 height 9
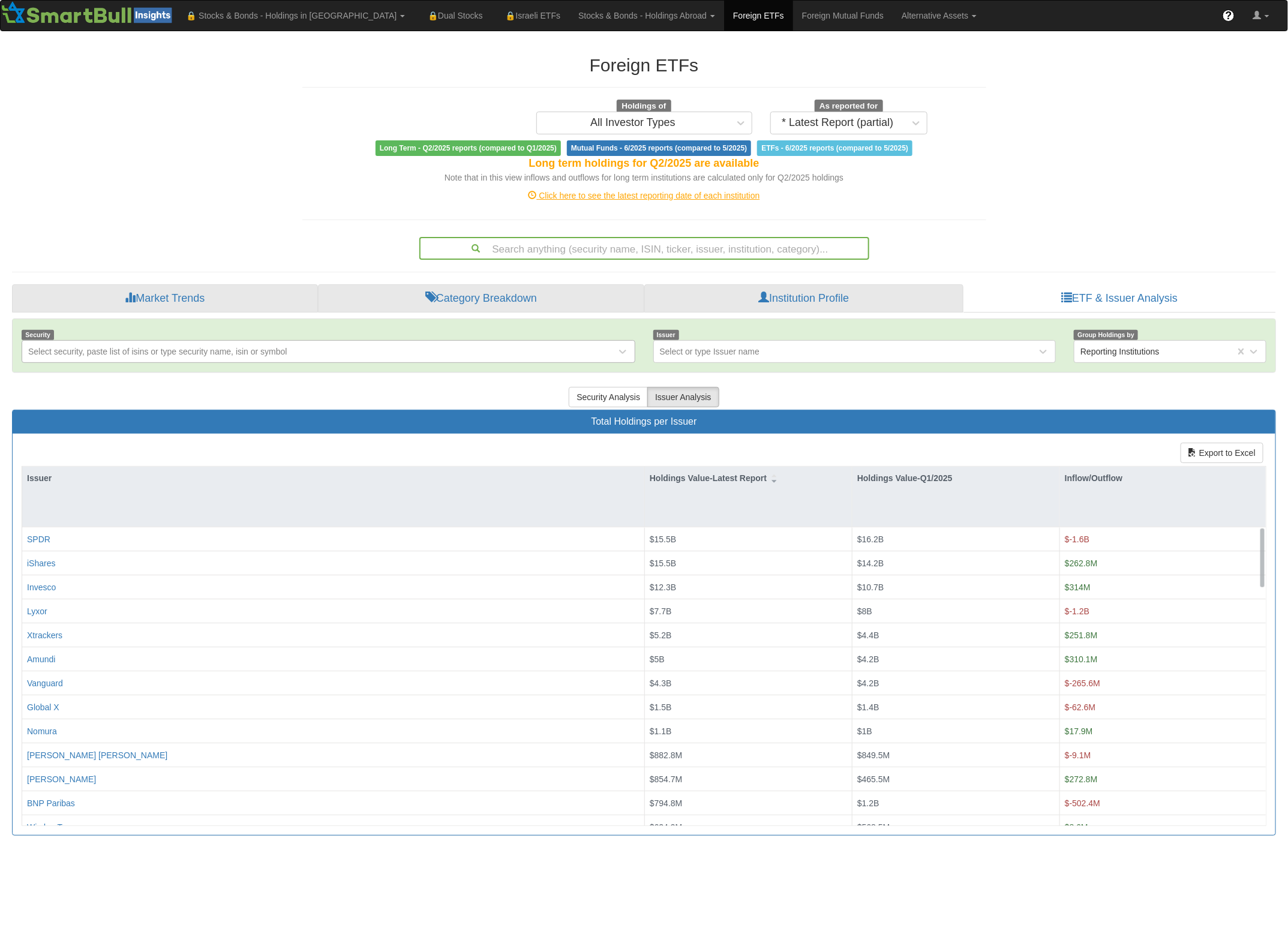
click at [786, 392] on div "Security Analysis Issuer Analysis" at bounding box center [644, 397] width 1264 height 25
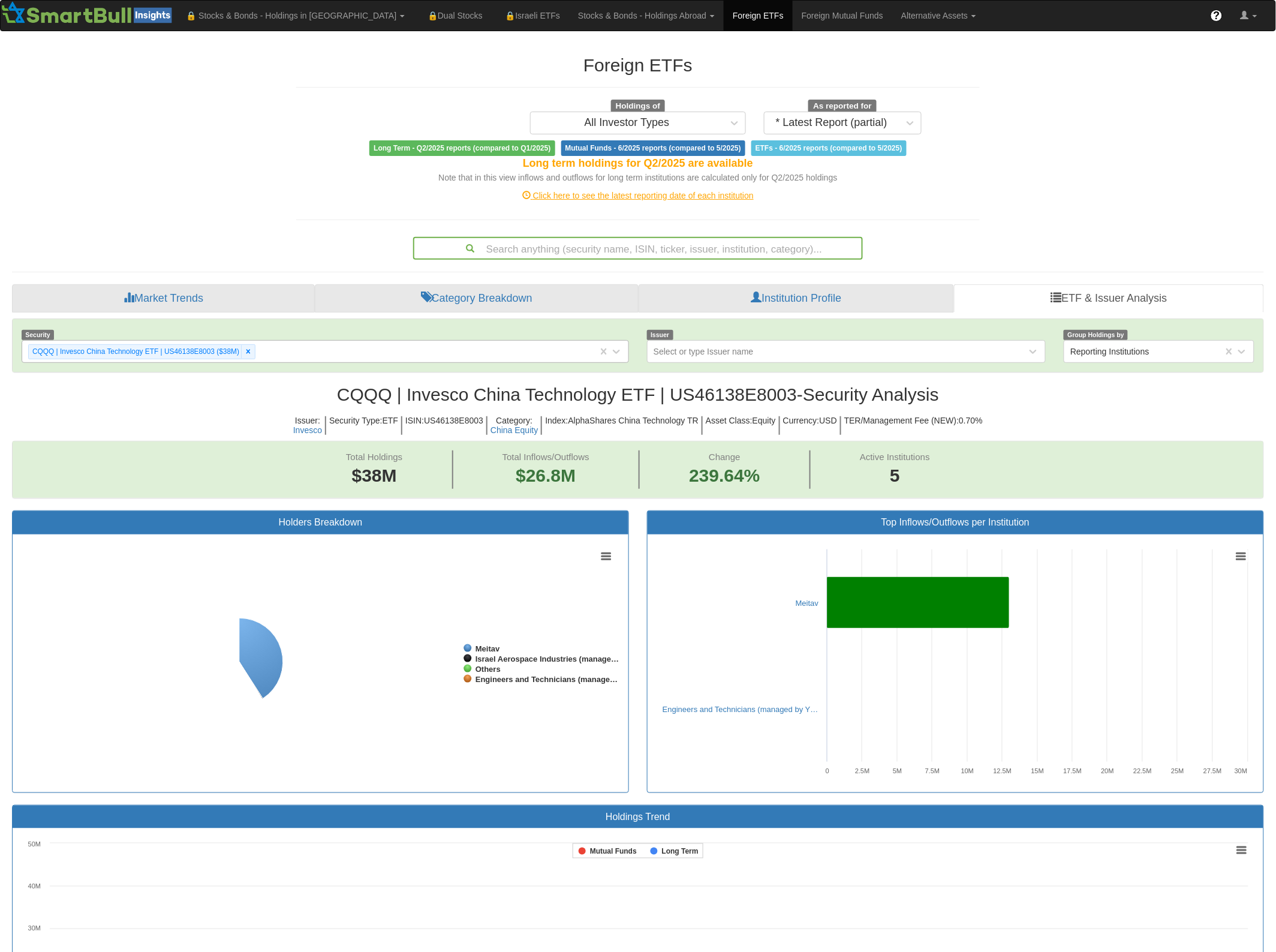
scroll to position [22, 1228]
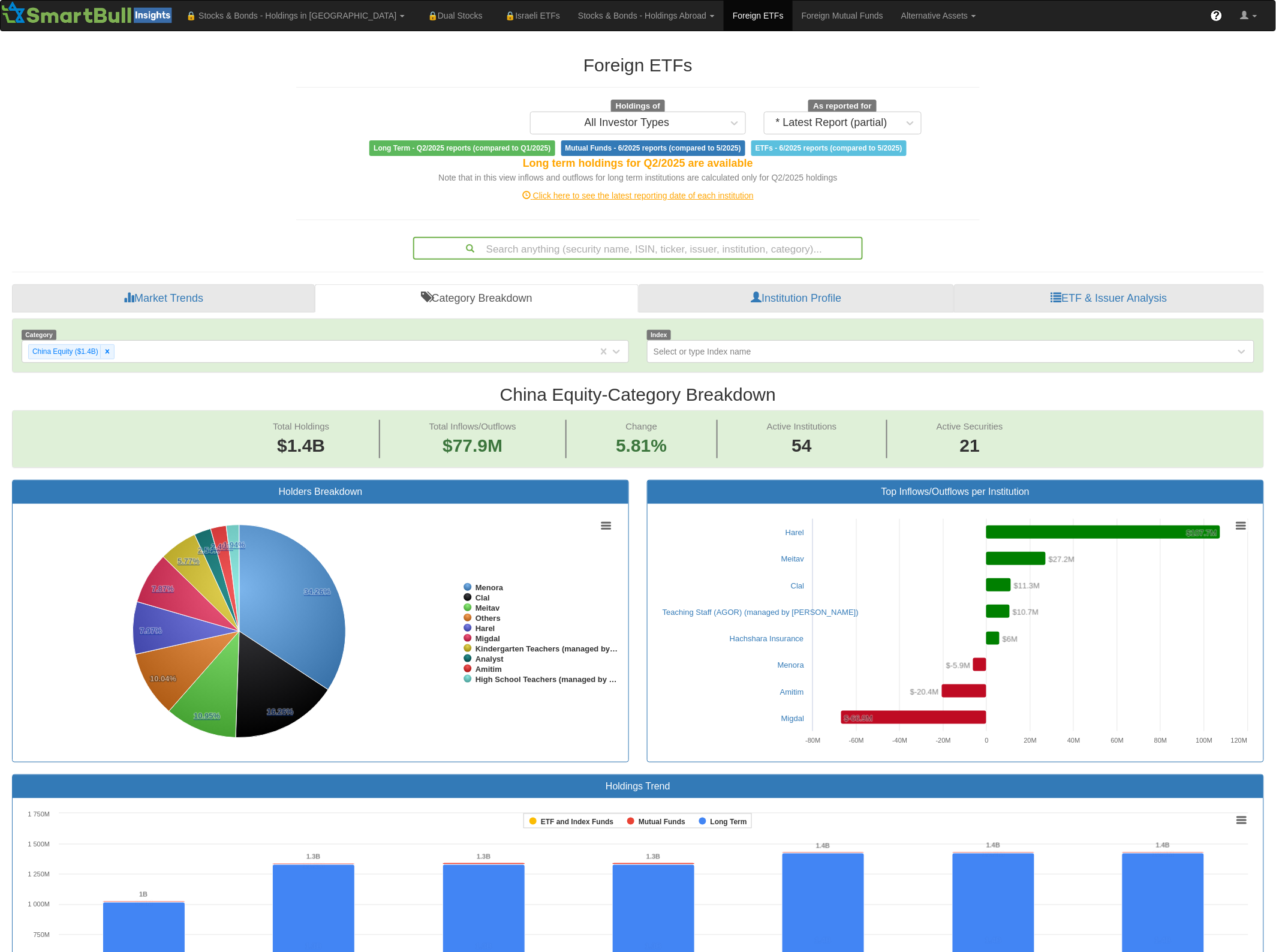
scroll to position [22, 1228]
click at [1093, 532] on rect at bounding box center [1104, 532] width 234 height 14
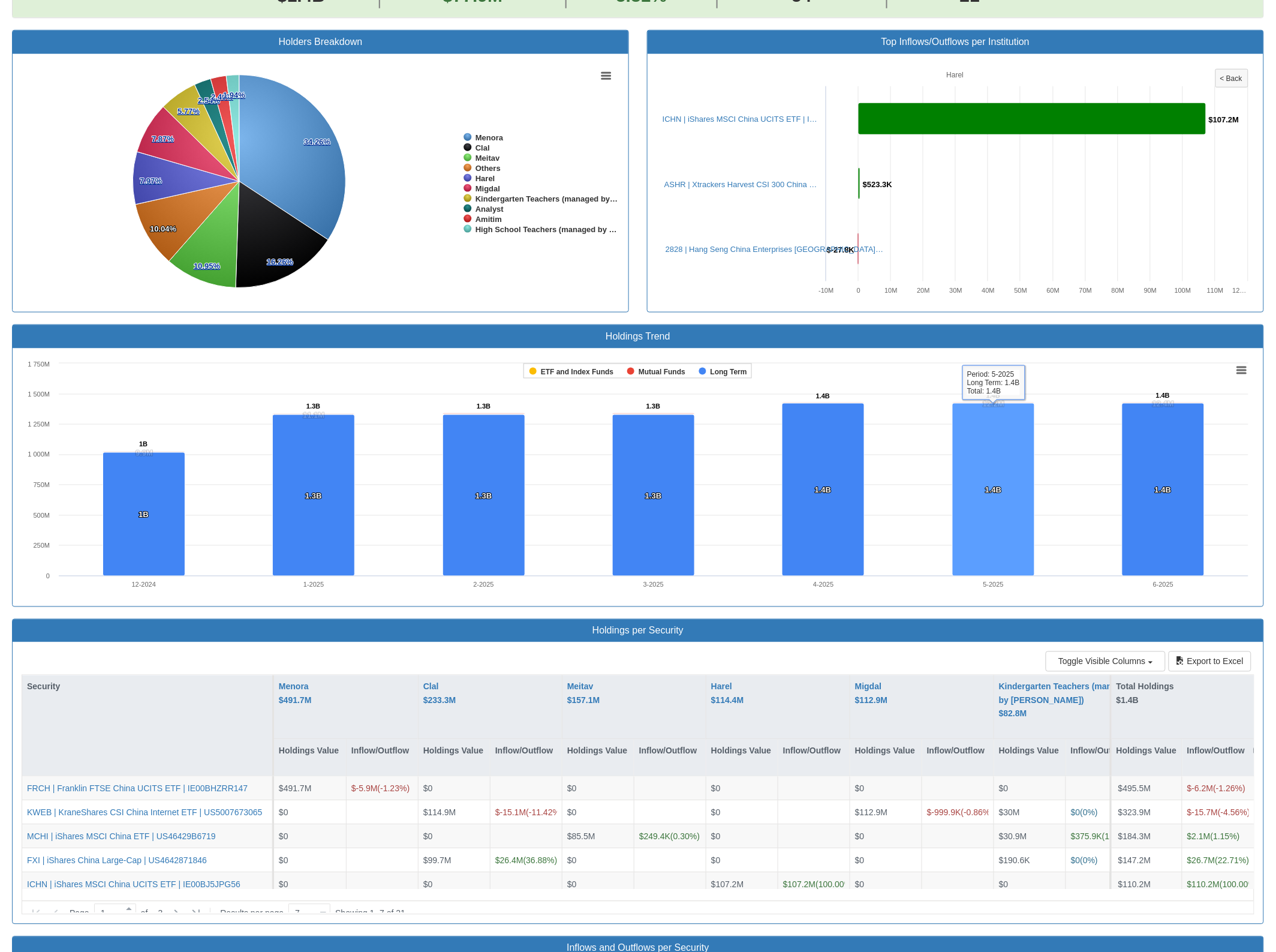
scroll to position [150, 0]
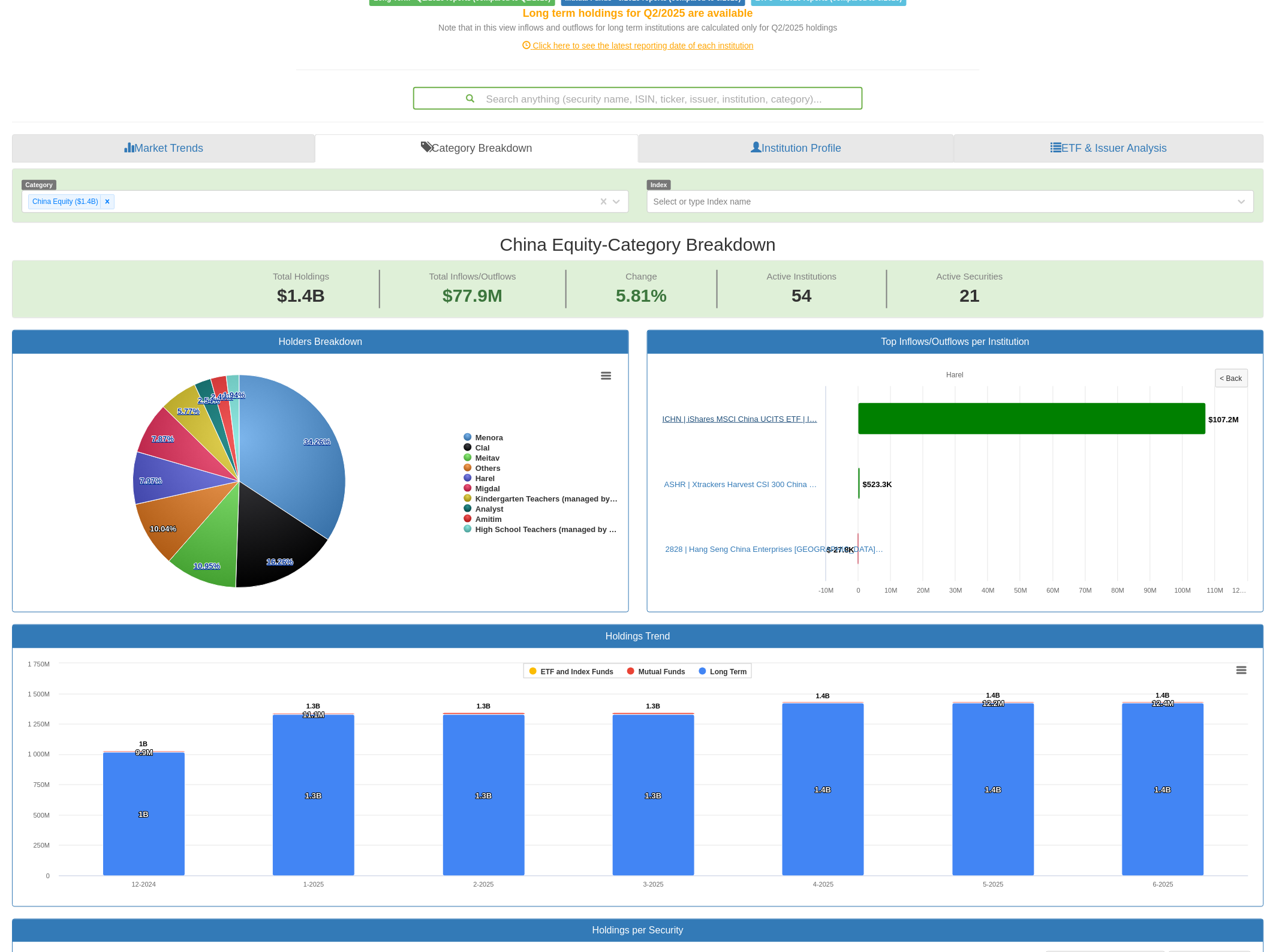
click at [772, 420] on link "ICHN | iShares MSCI China UCITS ETF | I…" at bounding box center [740, 419] width 155 height 9
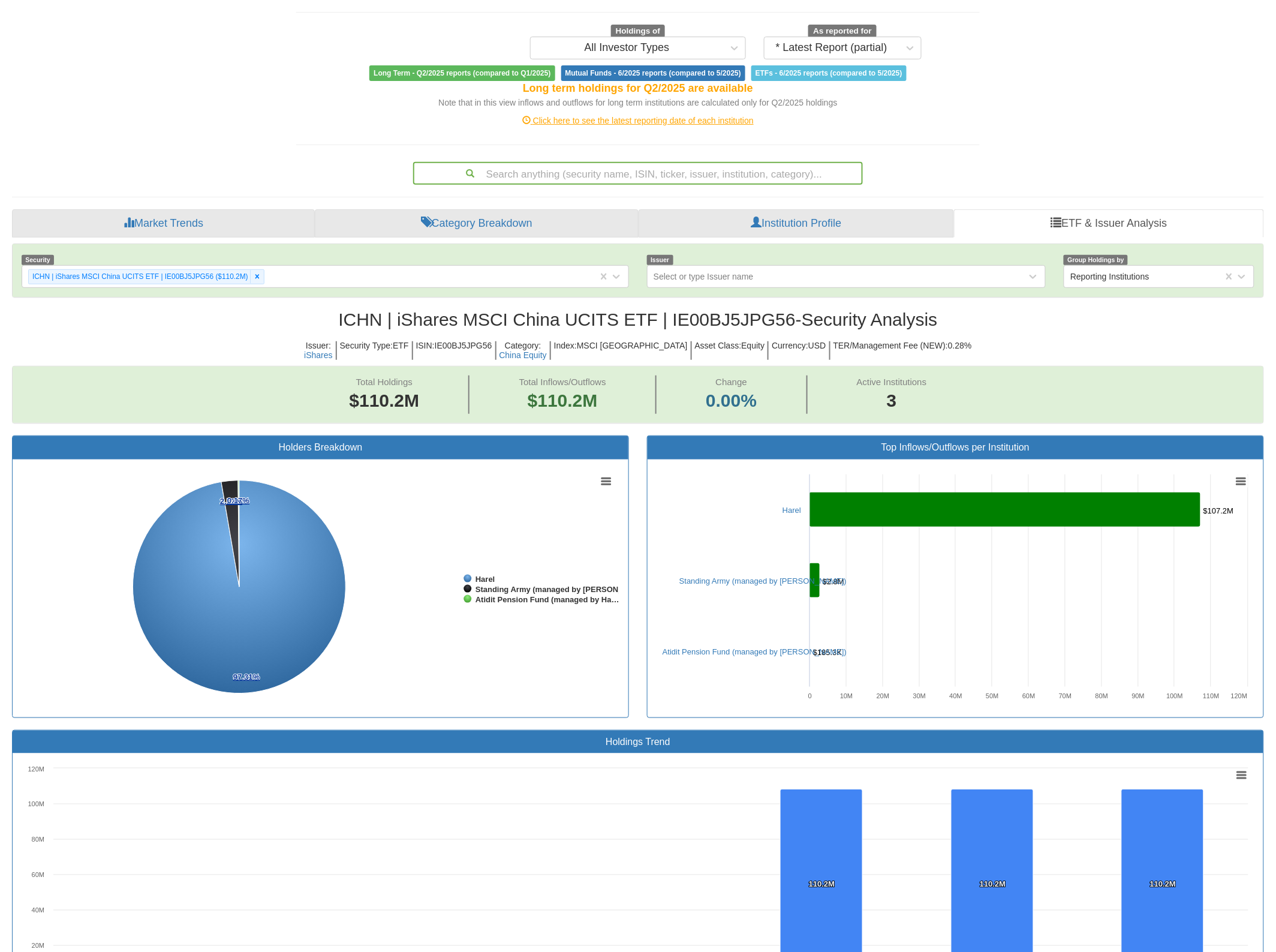
scroll to position [497, 0]
